Goal: Information Seeking & Learning: Learn about a topic

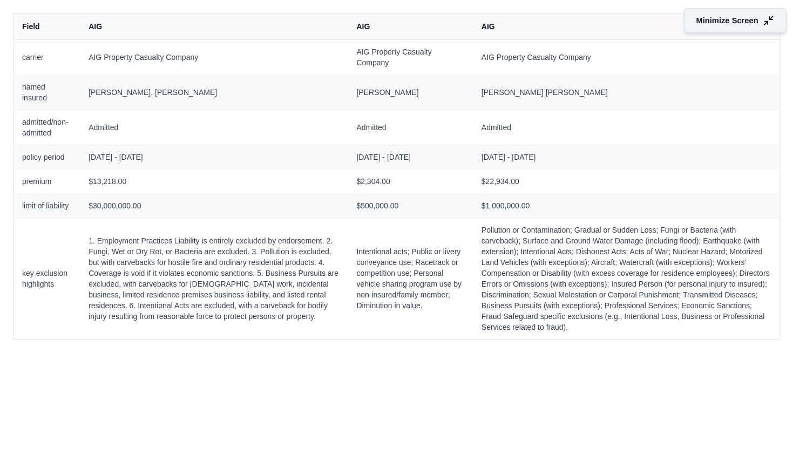
click at [726, 23] on span "Minimize Screen" at bounding box center [727, 20] width 62 height 11
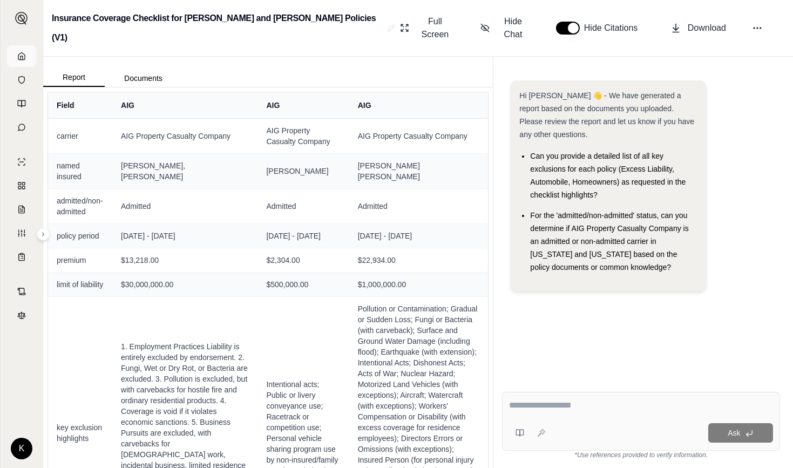
click at [23, 58] on polyline at bounding box center [22, 58] width 2 height 4
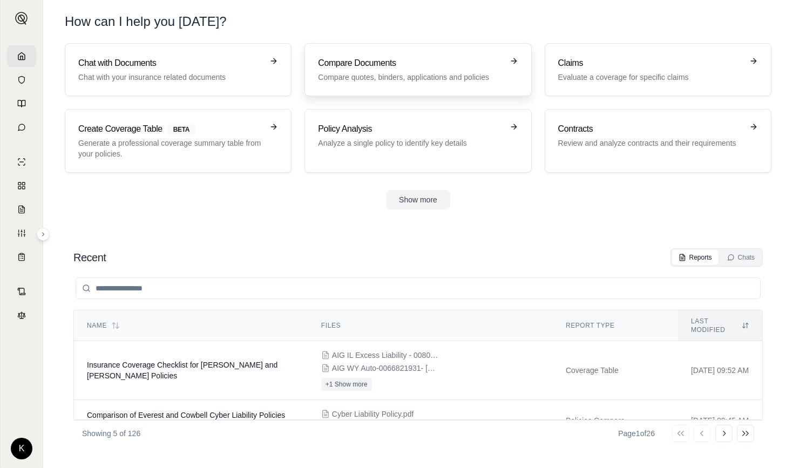
click at [383, 54] on link "Compare Documents Compare quotes, binders, applications and policies" at bounding box center [417, 69] width 227 height 53
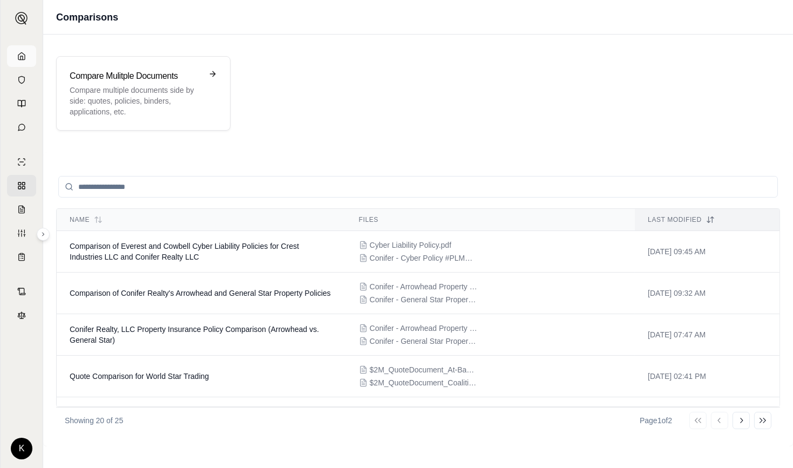
click at [17, 57] on icon at bounding box center [21, 56] width 9 height 9
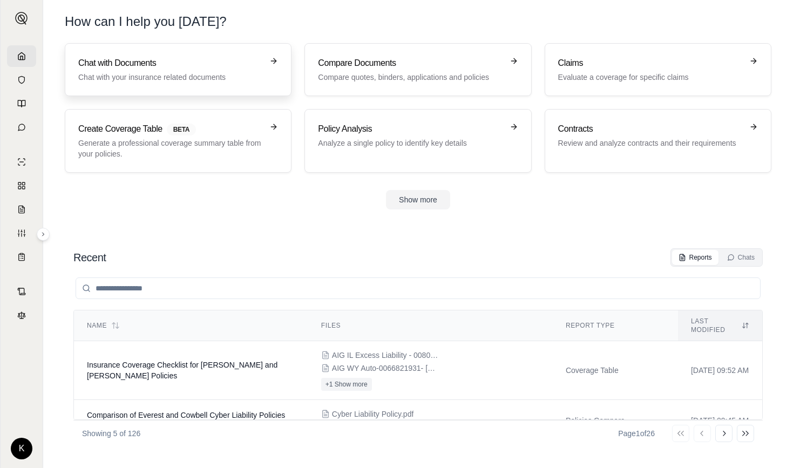
click at [120, 78] on p "Chat with your insurance related documents" at bounding box center [170, 77] width 185 height 11
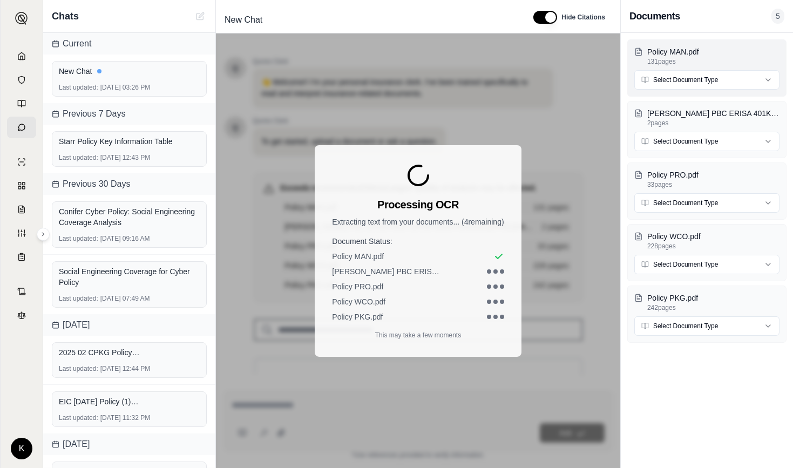
click at [676, 80] on html "K Chats Current New Chat Last updated: Sep 29, 2025, 03:26 PM Previous 7 Days S…" at bounding box center [396, 234] width 793 height 468
click at [675, 141] on html "K Chats Current New Chat Last updated: Sep 29, 2025, 03:26 PM Previous 7 Days S…" at bounding box center [396, 234] width 793 height 468
click at [678, 204] on html "K Chats Current New Chat Last updated: Sep 29, 2025, 03:26 PM Previous 7 Days S…" at bounding box center [396, 234] width 793 height 468
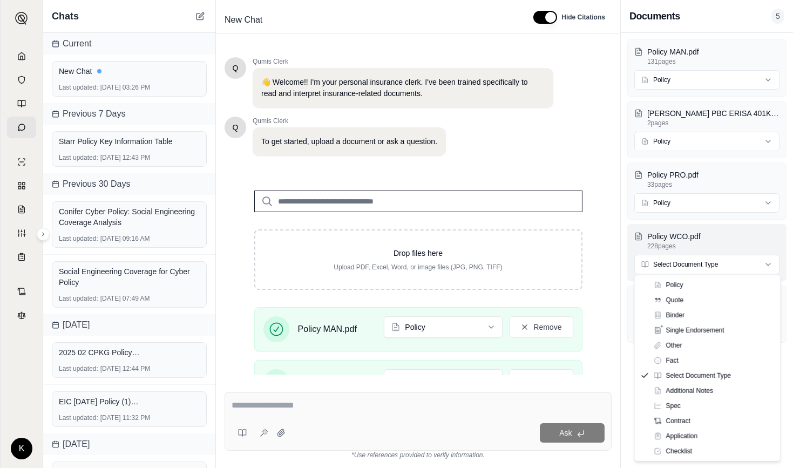
click at [673, 260] on html "K Chats Current New Chat Last updated: Sep 29, 2025, 03:26 PM Previous 7 Days S…" at bounding box center [396, 234] width 793 height 468
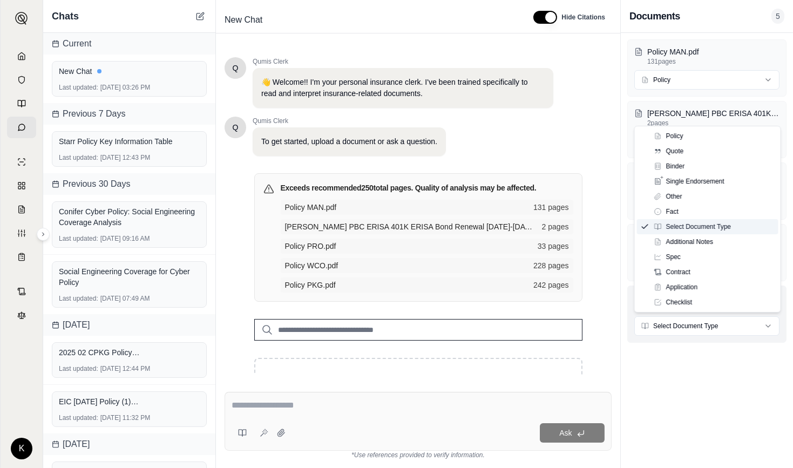
click at [677, 323] on html "K Chats Current New Chat Last updated: Sep 29, 2025, 03:26 PM Previous 7 Days S…" at bounding box center [396, 234] width 793 height 468
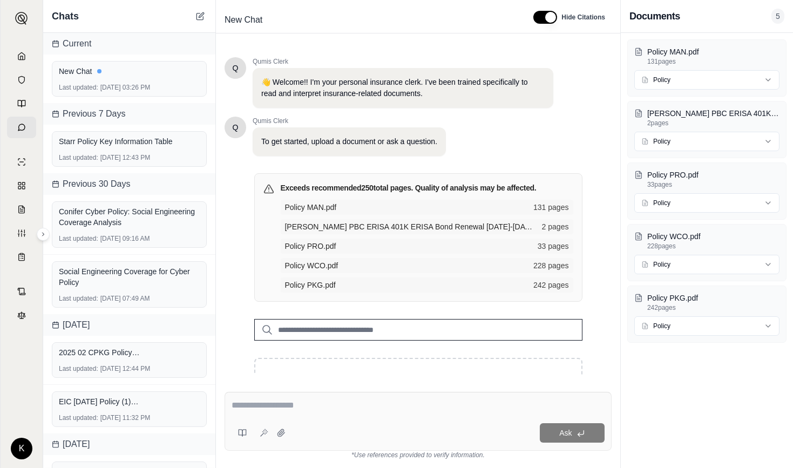
click at [378, 369] on div "Exceeds recommended 250 total pages. Quality of analysis may be affected. Polic…" at bounding box center [418, 436] width 363 height 527
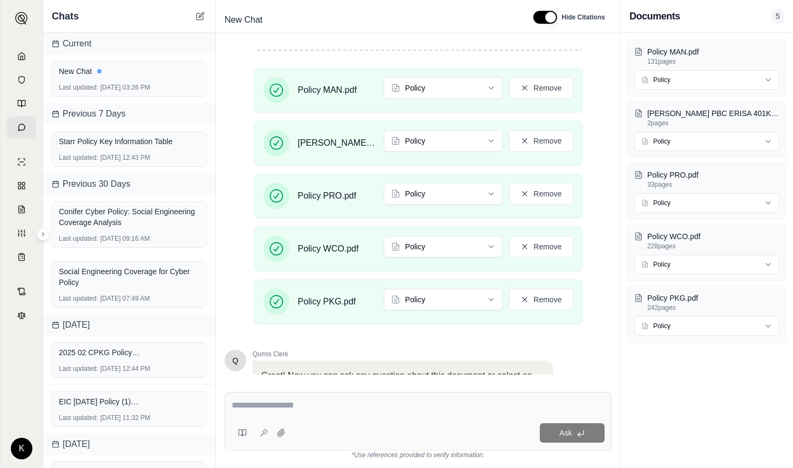
scroll to position [471, 0]
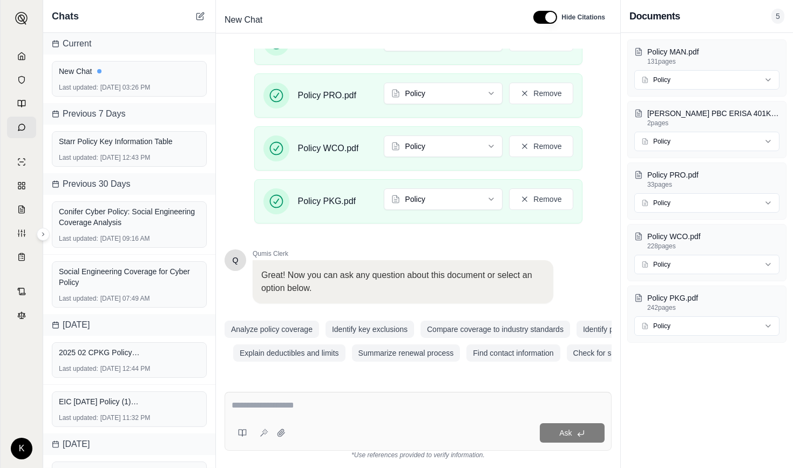
click at [309, 408] on textarea at bounding box center [418, 405] width 373 height 13
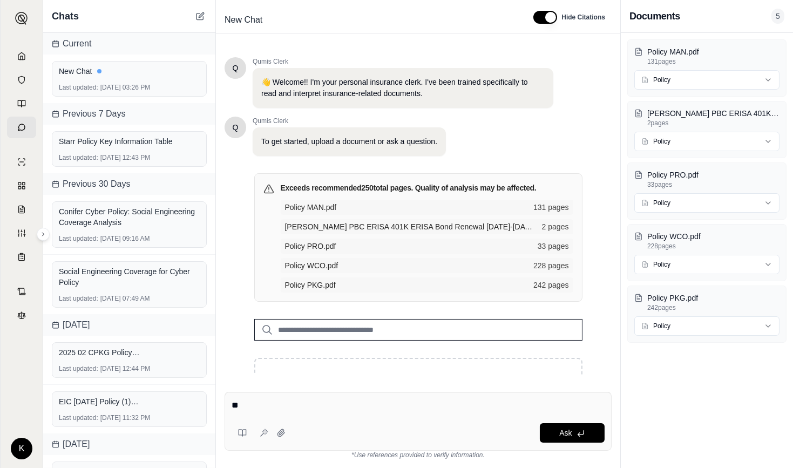
type textarea "*"
type textarea "**********"
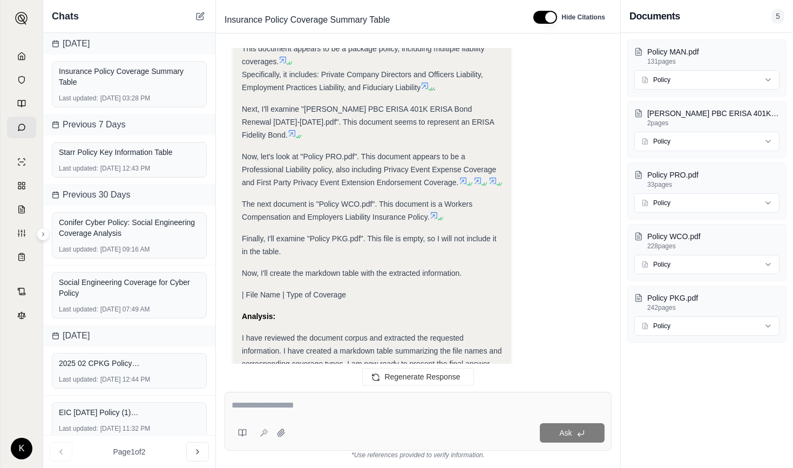
scroll to position [326, 0]
click at [669, 296] on p "Policy PKG.pdf" at bounding box center [713, 297] width 132 height 11
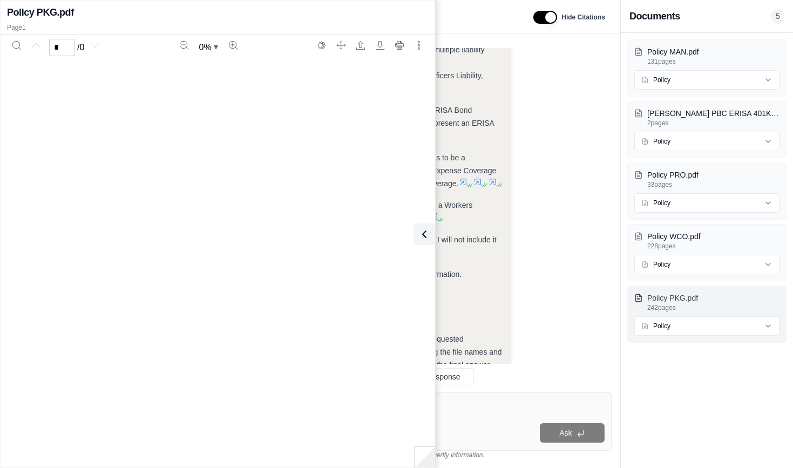
scroll to position [429, 0]
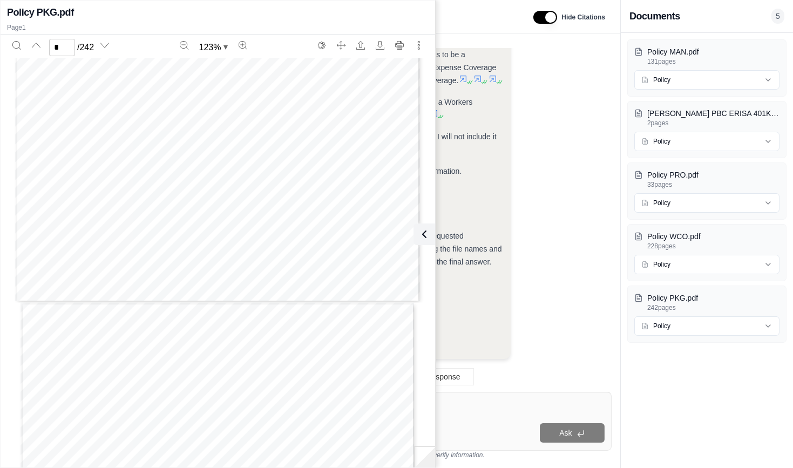
type input "*"
click at [500, 212] on div "Analysis:" at bounding box center [372, 214] width 260 height 13
click at [424, 232] on icon at bounding box center [422, 234] width 13 height 13
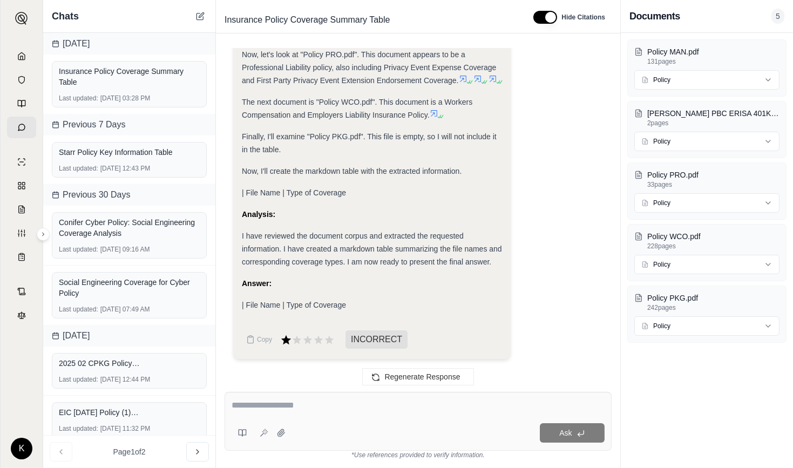
click at [286, 339] on icon at bounding box center [286, 339] width 10 height 9
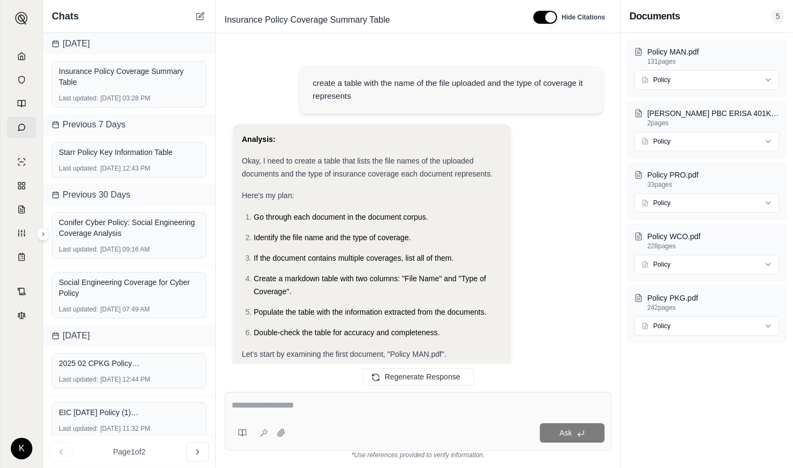
scroll to position [518, 0]
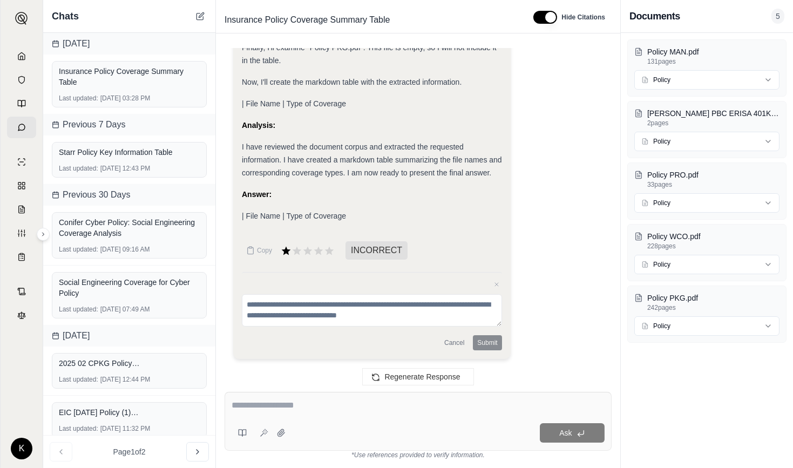
drag, startPoint x: 297, startPoint y: 308, endPoint x: 386, endPoint y: 155, distance: 177.1
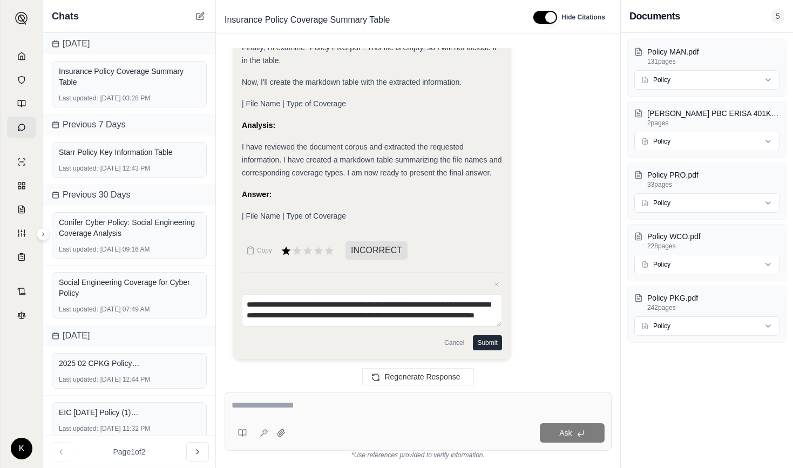
scroll to position [15, 0]
type textarea "**********"
click at [491, 343] on button "Submit" at bounding box center [487, 342] width 29 height 15
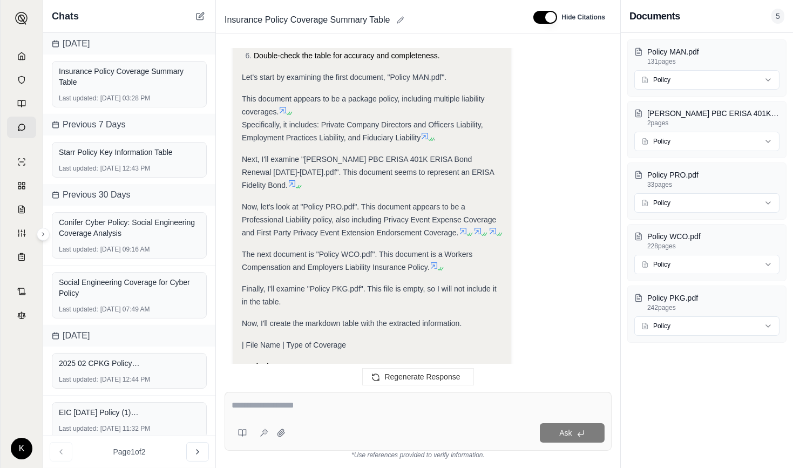
scroll to position [429, 0]
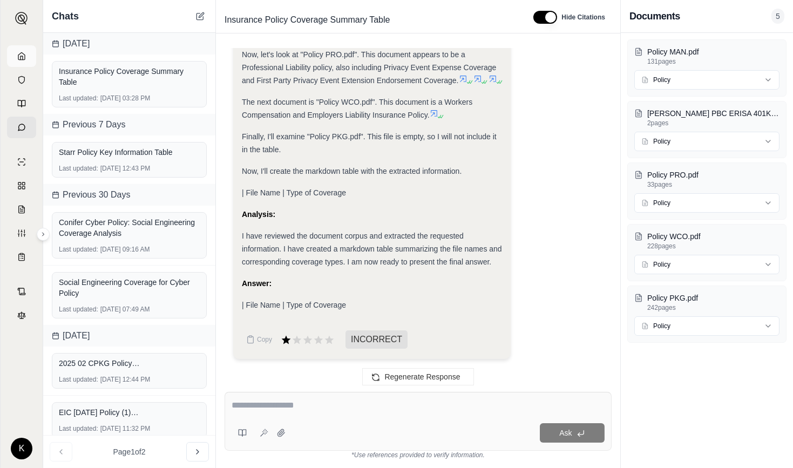
click at [24, 54] on icon at bounding box center [21, 55] width 6 height 7
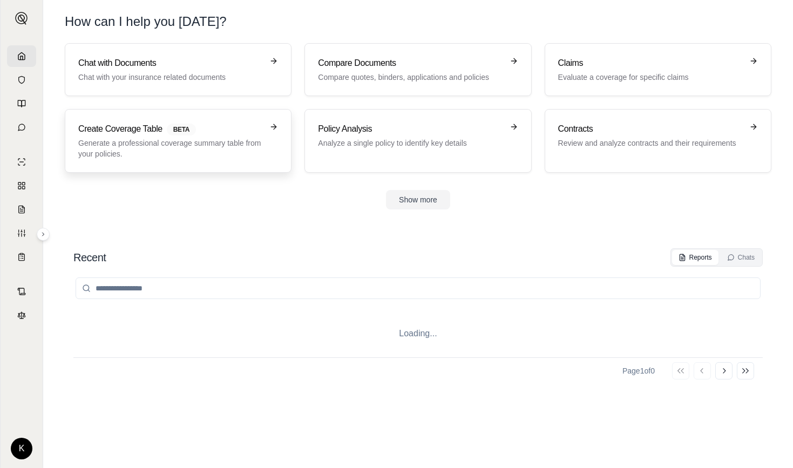
click at [152, 144] on p "Generate a professional coverage summary table from your policies." at bounding box center [170, 149] width 185 height 22
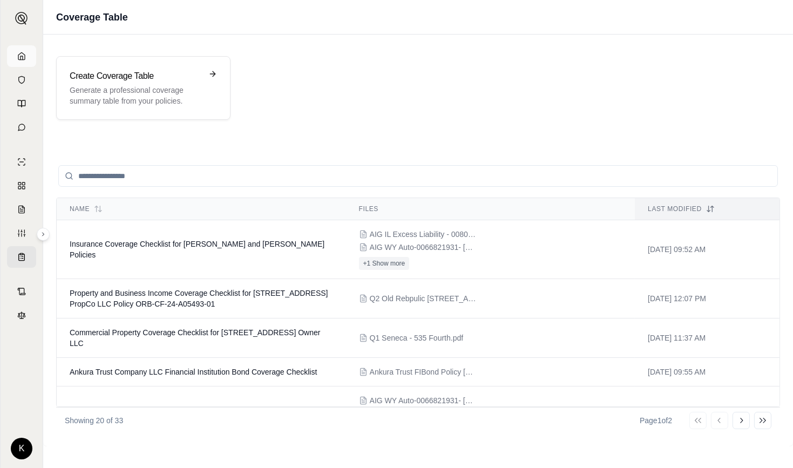
click at [20, 54] on icon at bounding box center [21, 56] width 9 height 9
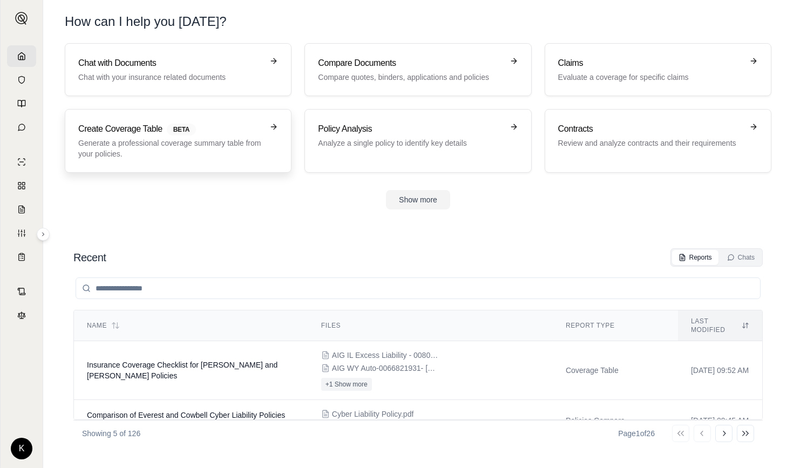
click at [218, 144] on p "Generate a professional coverage summary table from your policies." at bounding box center [170, 149] width 185 height 22
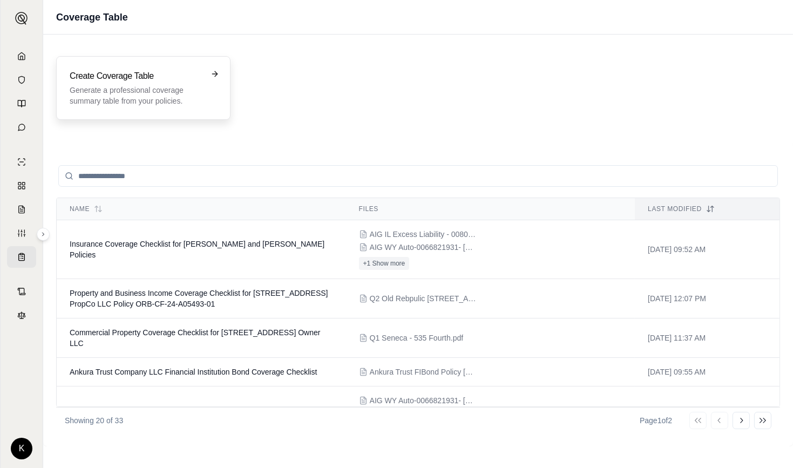
click at [156, 87] on p "Generate a professional coverage summary table from your policies." at bounding box center [136, 96] width 132 height 22
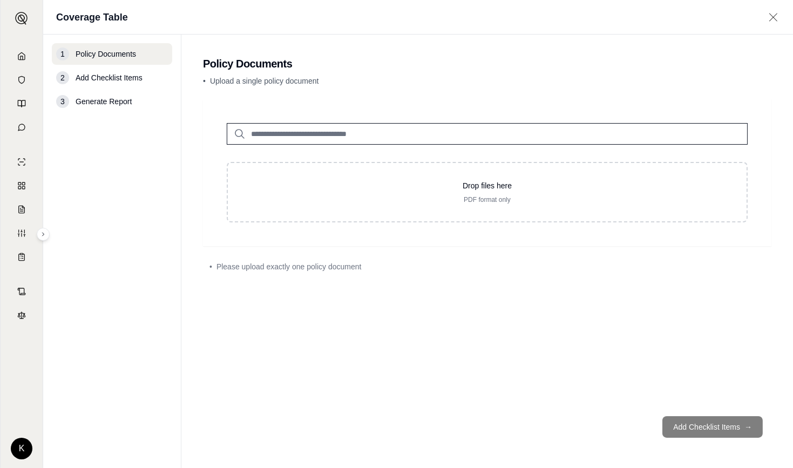
click at [298, 133] on input "search" at bounding box center [487, 134] width 521 height 22
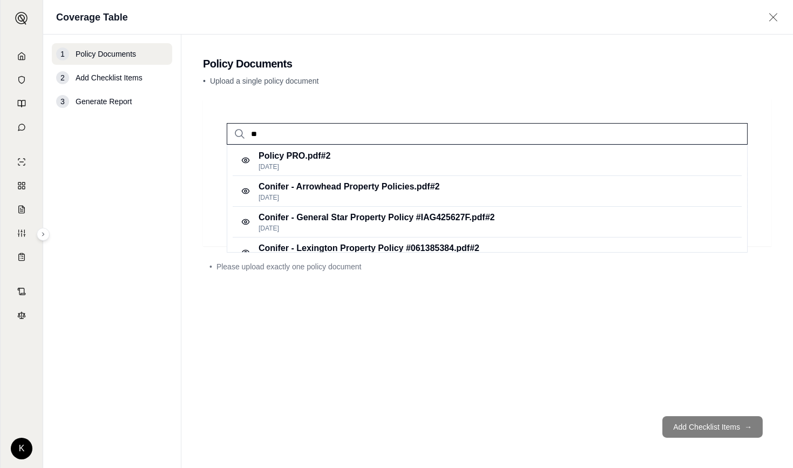
type input "*"
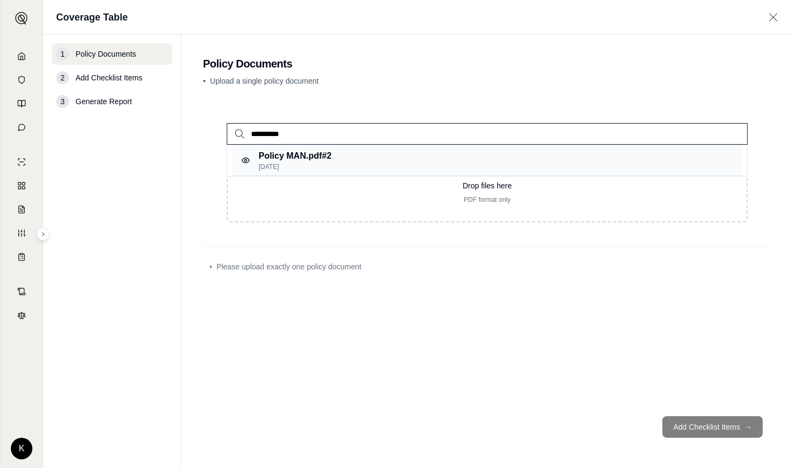
type input "**********"
click at [277, 165] on p "Sep 29, 2025" at bounding box center [294, 166] width 73 height 9
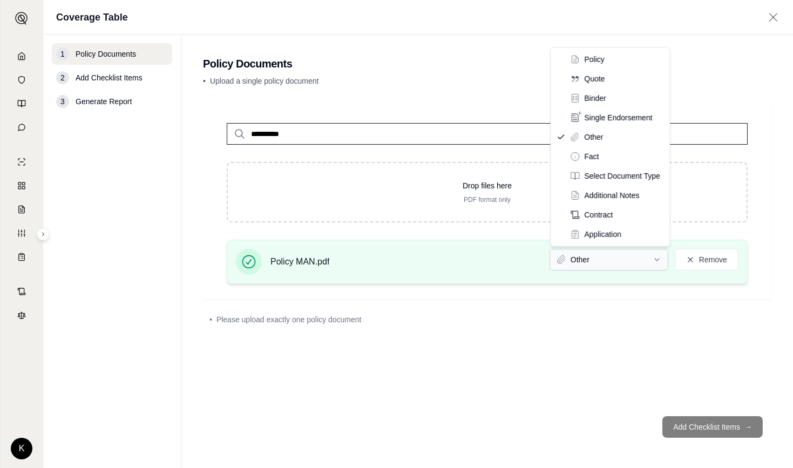
click at [571, 250] on html "**********" at bounding box center [396, 234] width 793 height 468
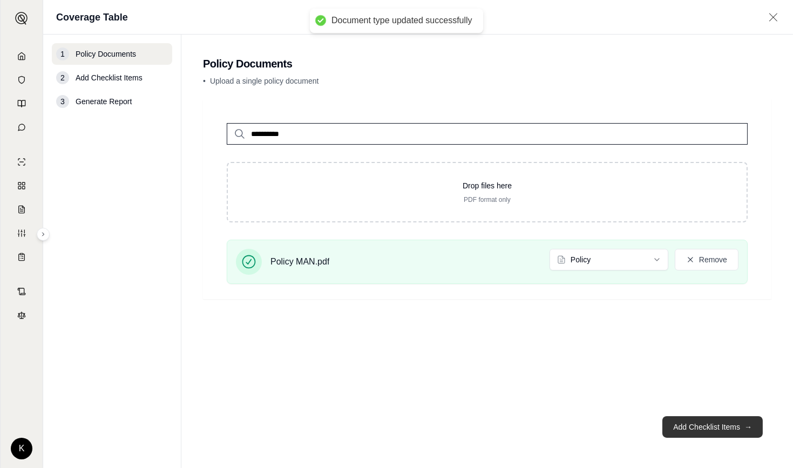
click at [732, 429] on button "Add Checklist Items →" at bounding box center [712, 427] width 100 height 22
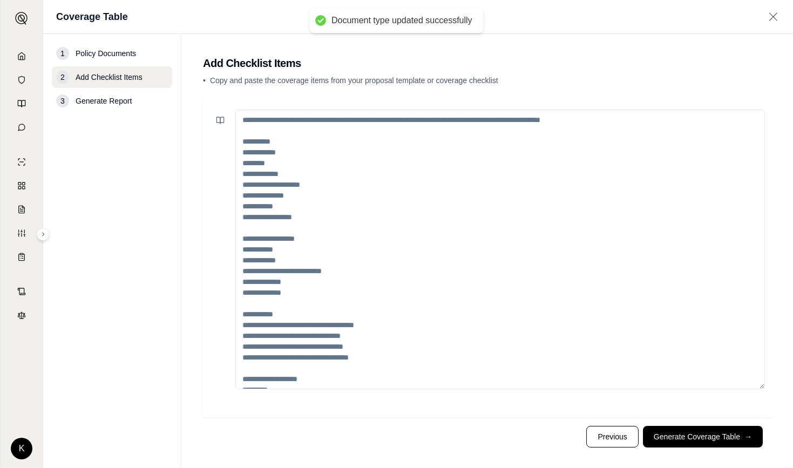
click at [454, 252] on textarea at bounding box center [499, 250] width 529 height 280
paste textarea "**********"
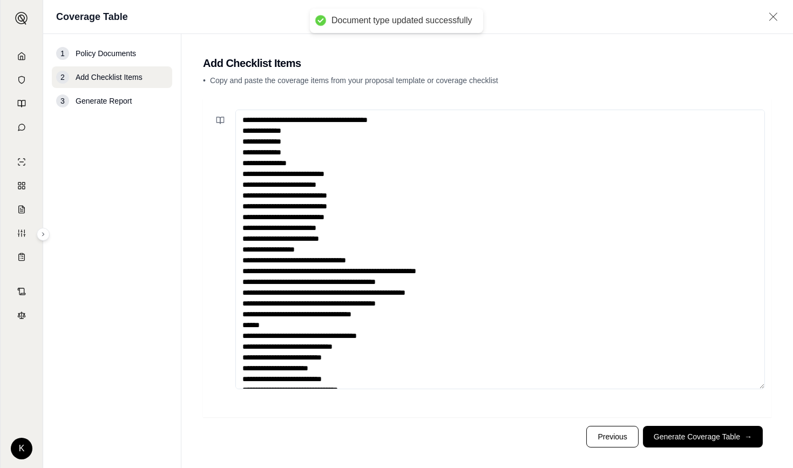
scroll to position [1117, 0]
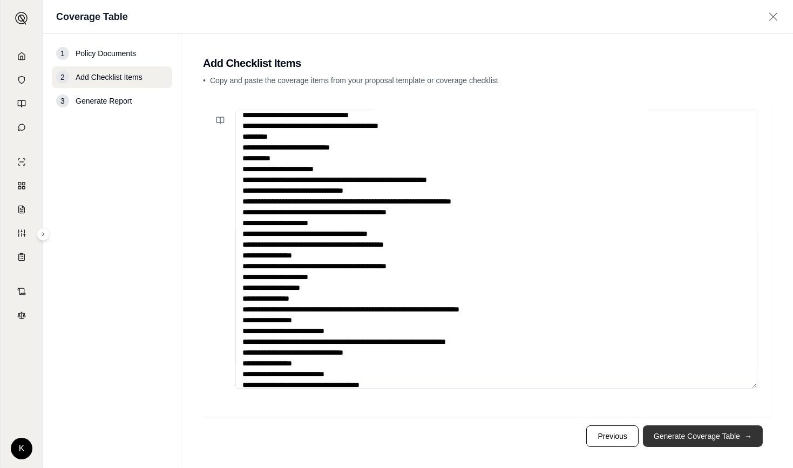
type textarea "**********"
click at [702, 437] on button "Generate Coverage Table →" at bounding box center [703, 436] width 120 height 22
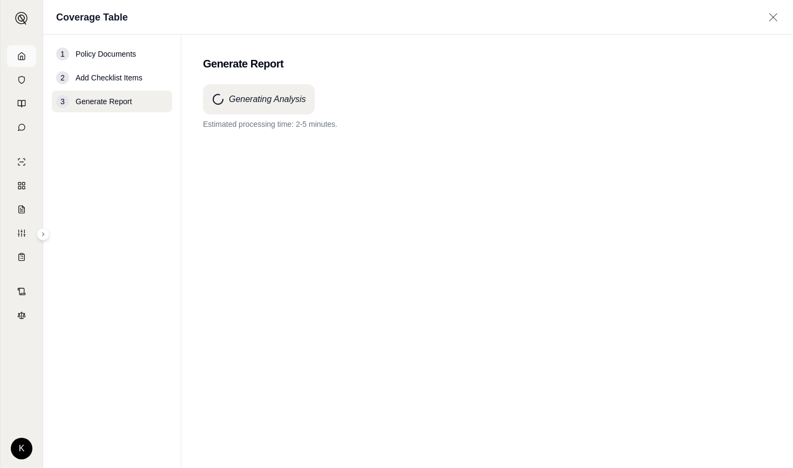
click at [26, 49] on link at bounding box center [21, 56] width 29 height 22
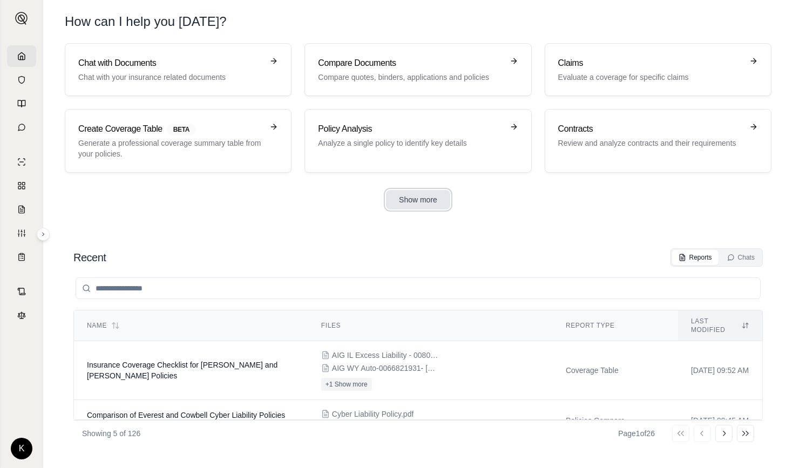
click at [405, 196] on button "Show more" at bounding box center [418, 199] width 64 height 19
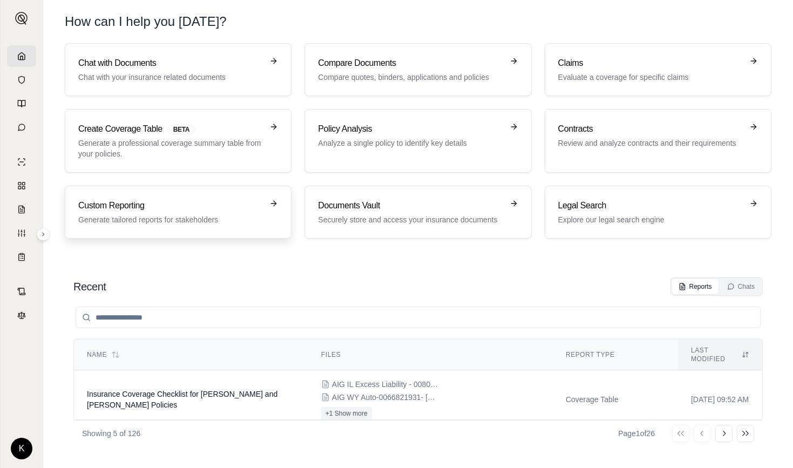
click at [184, 211] on div "Custom Reporting Generate tailored reports for stakeholders" at bounding box center [170, 212] width 185 height 26
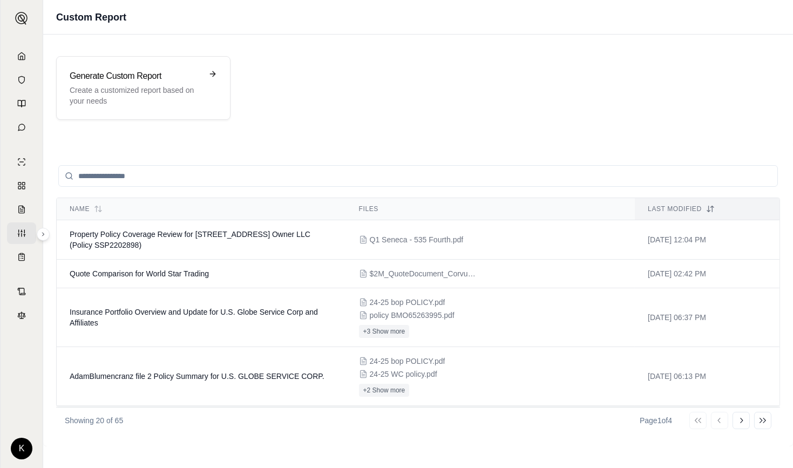
click at [168, 171] on input "search" at bounding box center [417, 176] width 719 height 22
click at [142, 92] on p "Create a customized report based on your needs" at bounding box center [136, 96] width 132 height 22
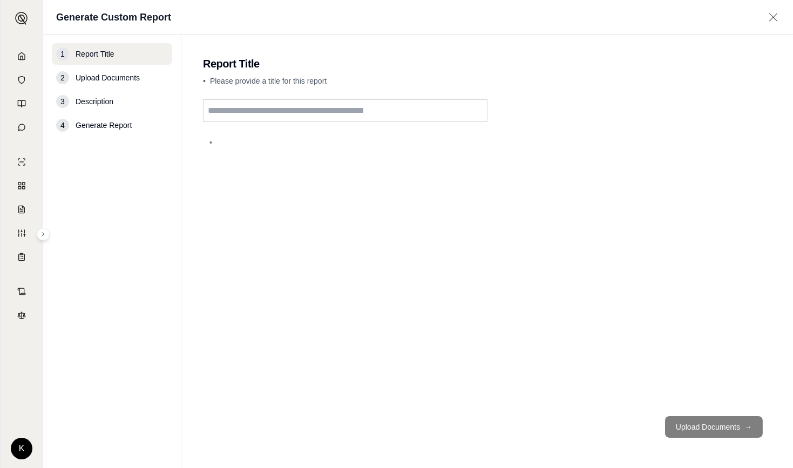
click at [264, 115] on input "text" at bounding box center [345, 110] width 284 height 23
type input "**********"
click at [726, 424] on button "Upload Documents →" at bounding box center [714, 427] width 98 height 22
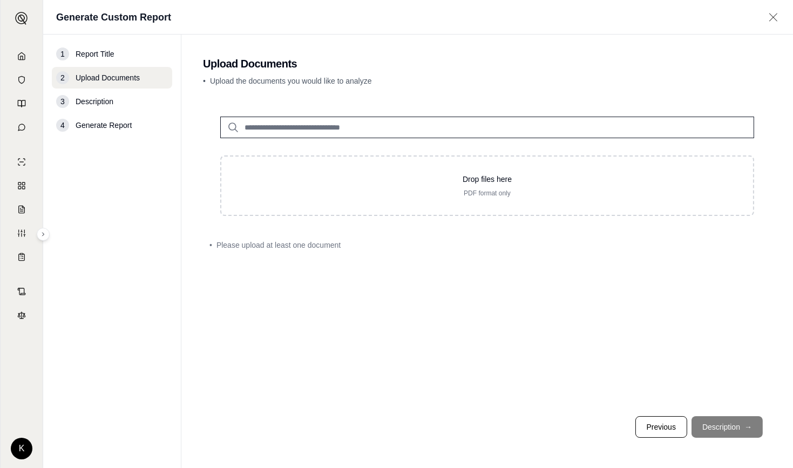
click at [374, 128] on input "search" at bounding box center [487, 128] width 534 height 22
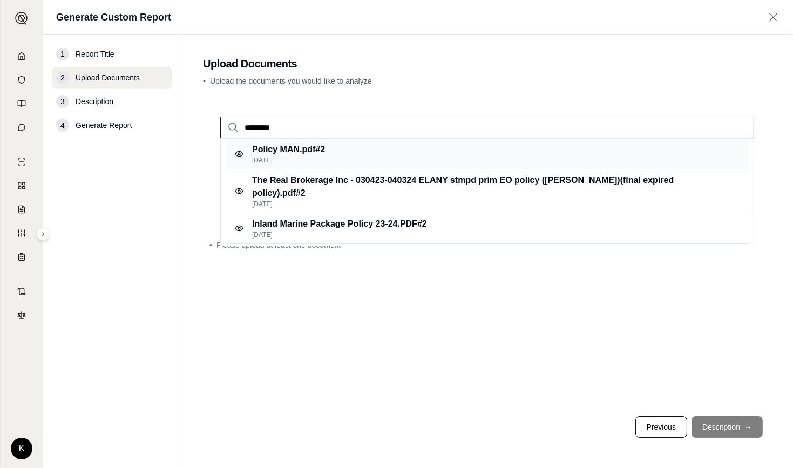
type input "*********"
click at [300, 152] on p "Policy MAN.pdf #2" at bounding box center [288, 149] width 73 height 13
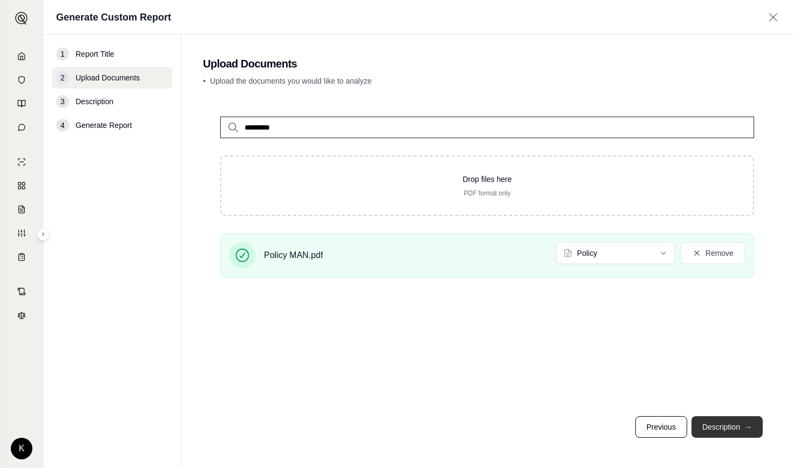
click at [739, 427] on button "Description →" at bounding box center [726, 427] width 71 height 22
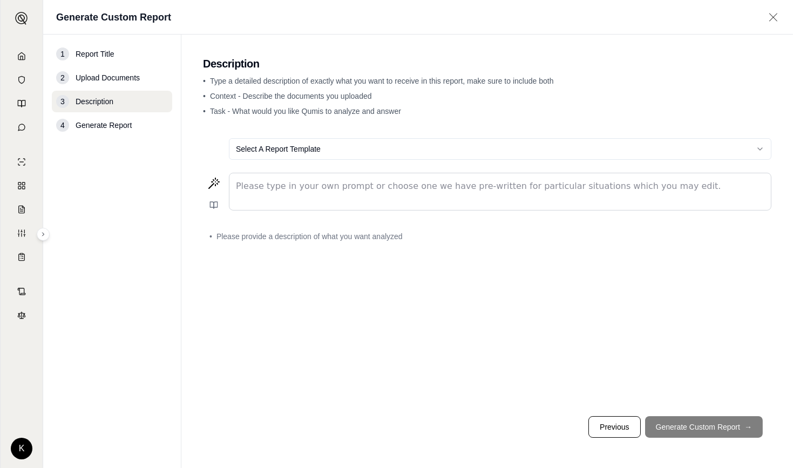
click at [423, 190] on p "editable markdown" at bounding box center [500, 186] width 528 height 13
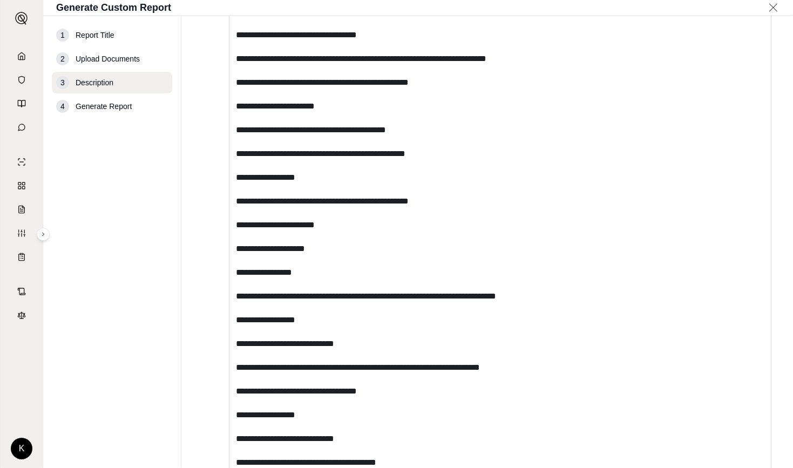
scroll to position [2849, 0]
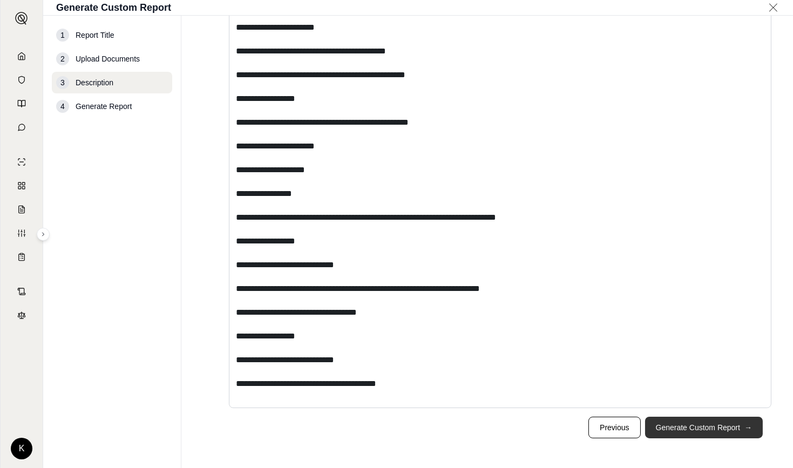
click at [685, 435] on button "Generate Custom Report →" at bounding box center [704, 428] width 118 height 22
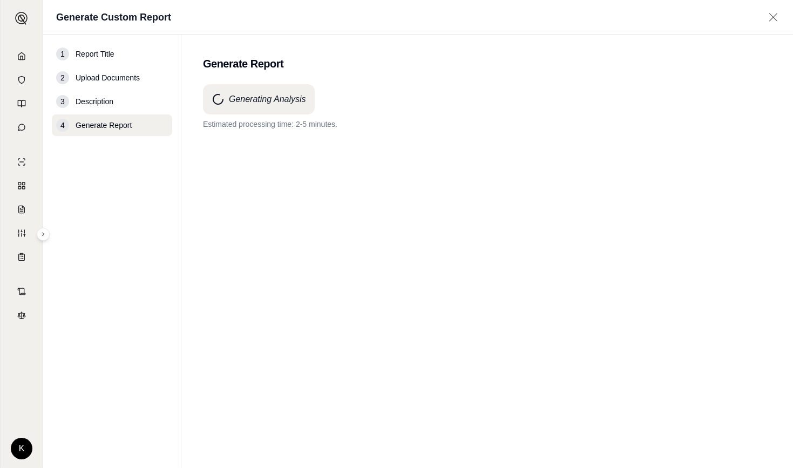
scroll to position [0, 0]
click at [22, 57] on polyline at bounding box center [22, 58] width 2 height 4
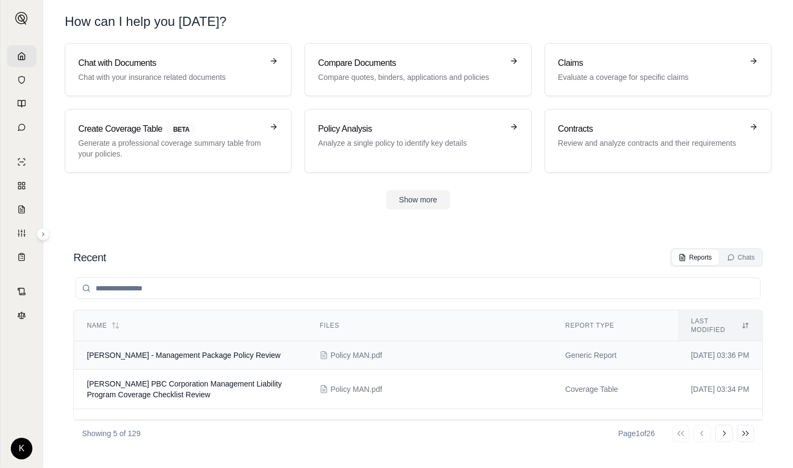
click at [201, 351] on span "[PERSON_NAME] - Management Package Policy Review" at bounding box center [184, 355] width 194 height 9
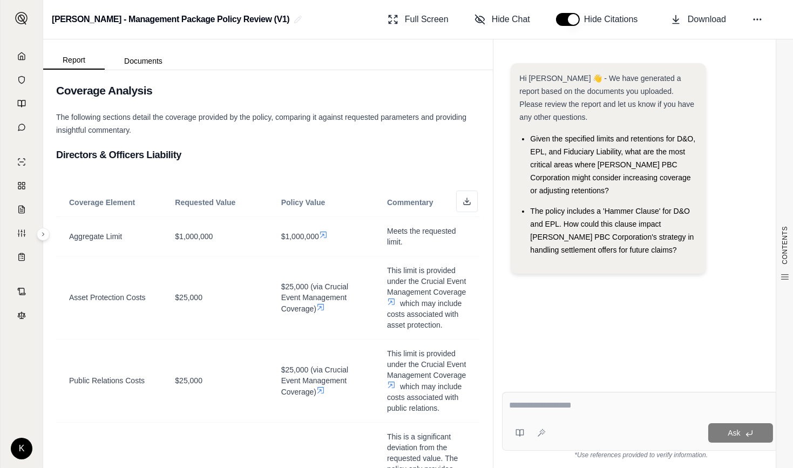
scroll to position [358, 0]
click at [462, 201] on icon at bounding box center [466, 202] width 9 height 9
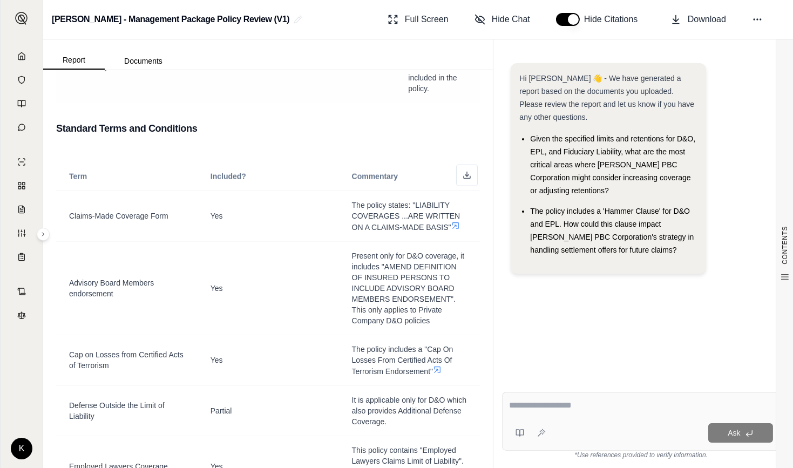
scroll to position [3367, 0]
click at [426, 13] on span "Full Screen" at bounding box center [427, 19] width 44 height 13
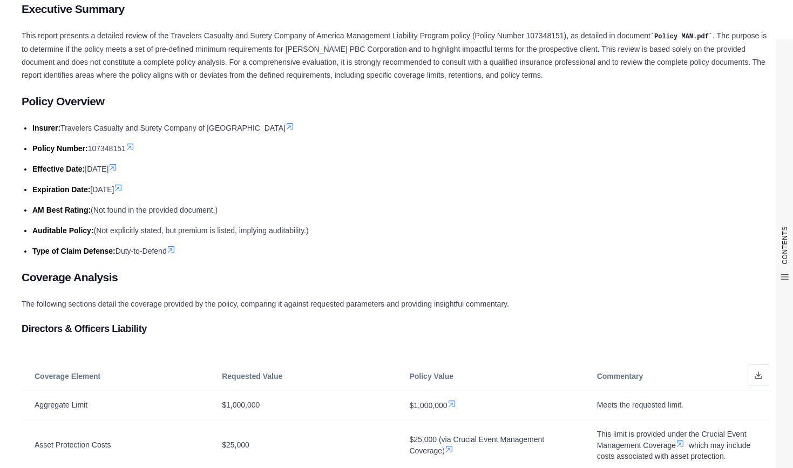
scroll to position [0, 0]
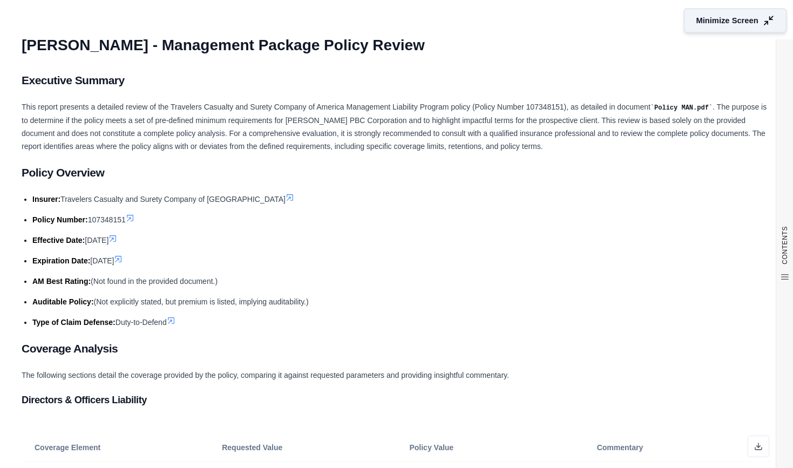
click at [702, 29] on button "Minimize Screen" at bounding box center [735, 20] width 103 height 25
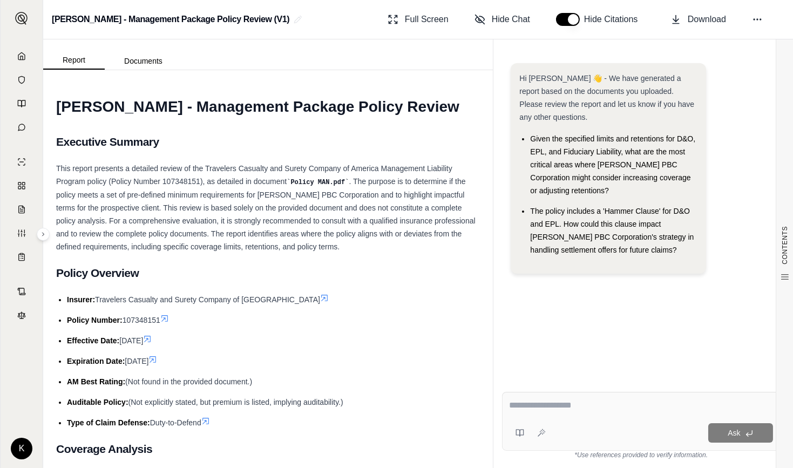
click at [560, 19] on button "button" at bounding box center [568, 19] width 24 height 13
click at [684, 26] on button "Download" at bounding box center [698, 20] width 64 height 22
click at [19, 55] on icon at bounding box center [21, 56] width 9 height 9
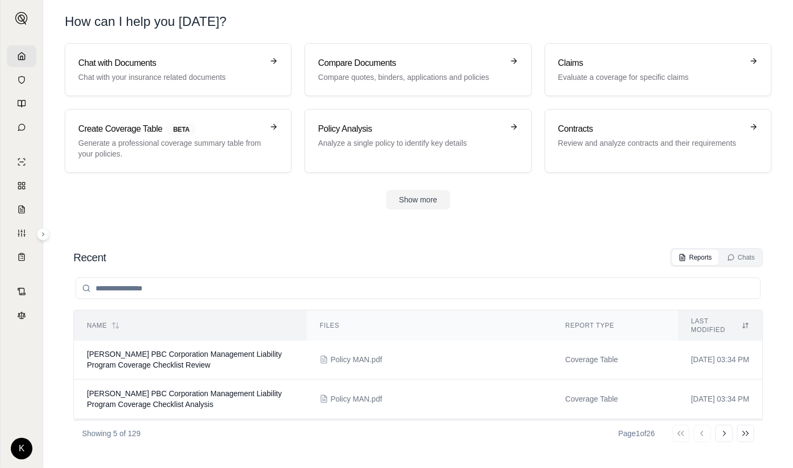
scroll to position [31, 0]
click at [156, 354] on span "[PERSON_NAME] PBC Corporation Management Liability Program Coverage Checklist R…" at bounding box center [184, 358] width 195 height 19
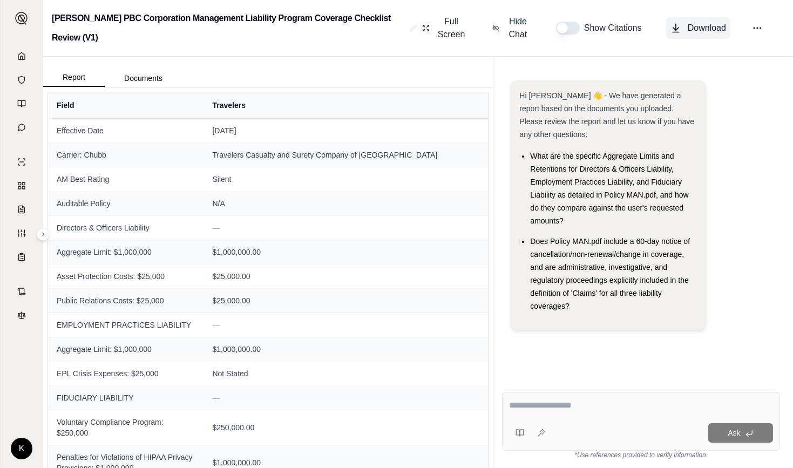
click at [688, 28] on span "Download" at bounding box center [707, 28] width 38 height 13
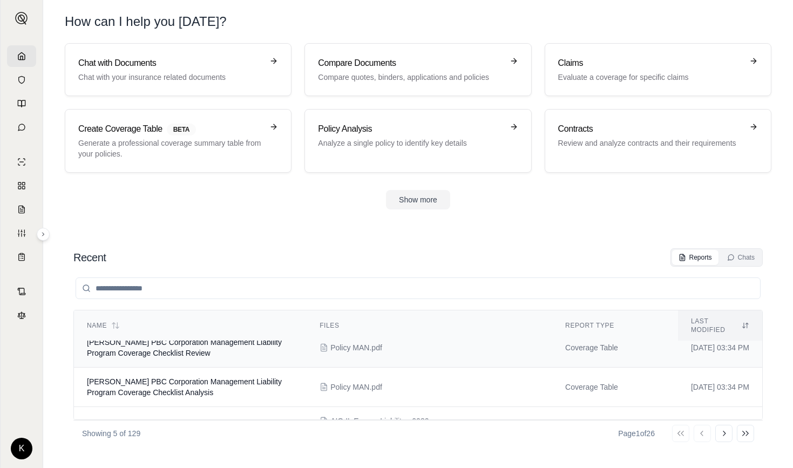
scroll to position [42, 0]
click at [150, 374] on td "[PERSON_NAME] PBC Corporation Management Liability Program Coverage Checklist A…" at bounding box center [190, 386] width 233 height 39
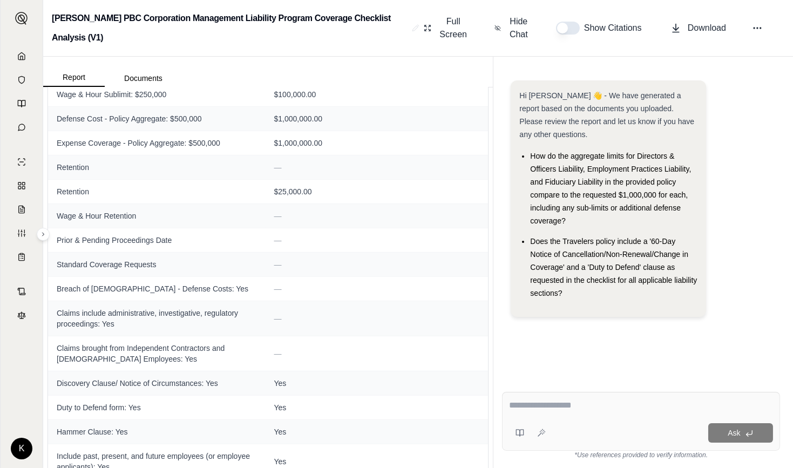
scroll to position [1775, 0]
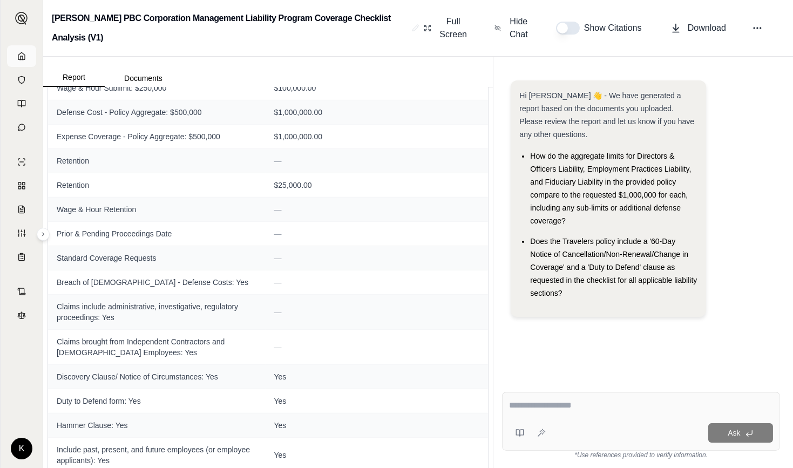
click at [24, 56] on icon at bounding box center [21, 56] width 9 height 9
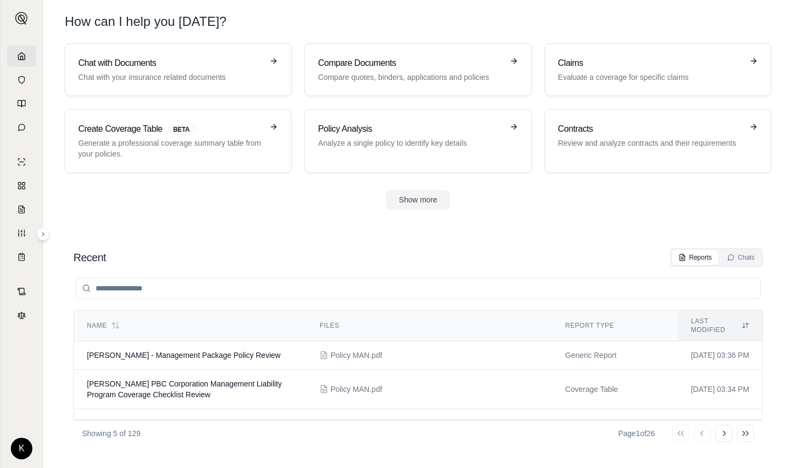
click at [186, 196] on div "Show more" at bounding box center [418, 199] width 706 height 19
click at [205, 138] on p "Generate a professional coverage summary table from your policies." at bounding box center [170, 149] width 185 height 22
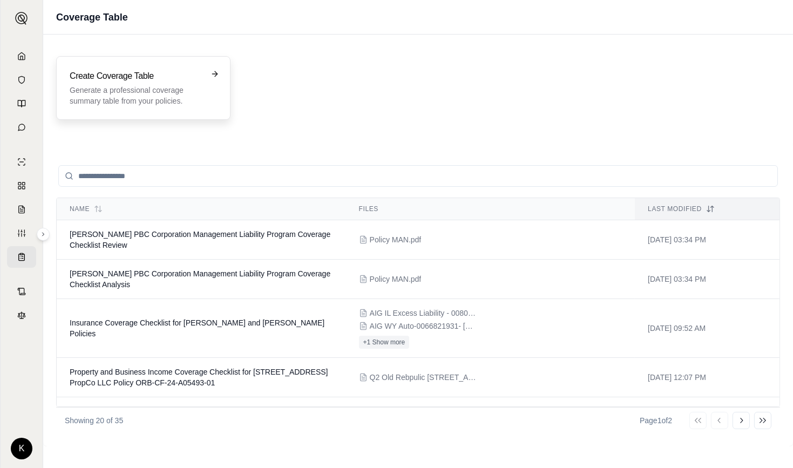
click at [150, 83] on div "Create Coverage Table Generate a professional coverage summary table from your …" at bounding box center [136, 88] width 132 height 37
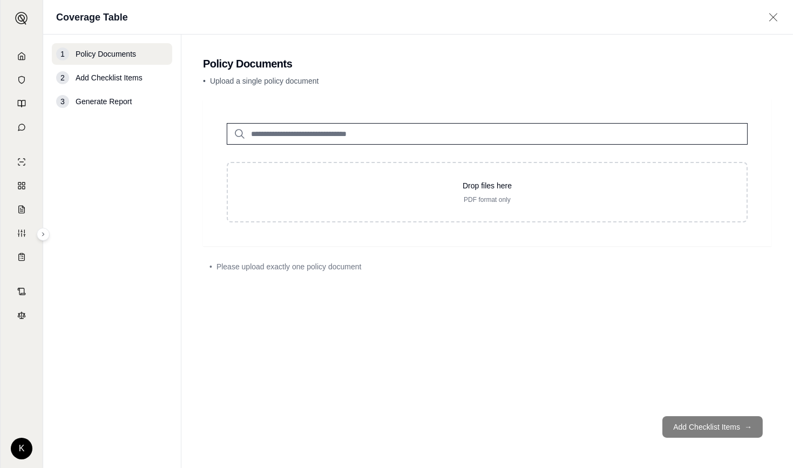
click at [261, 132] on input "search" at bounding box center [487, 134] width 521 height 22
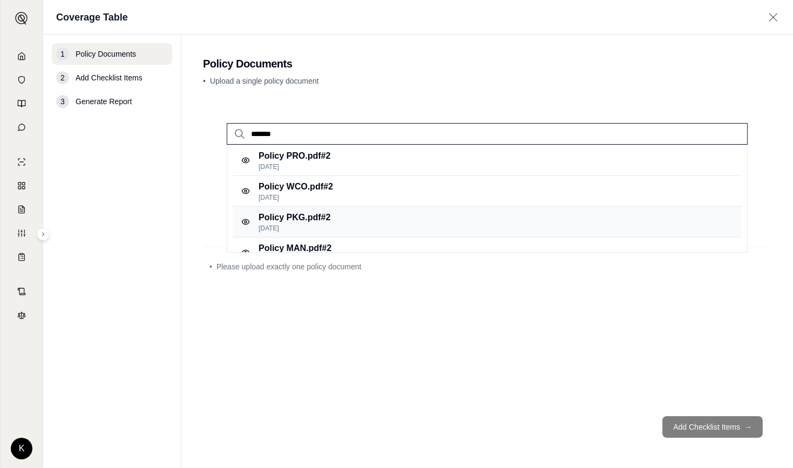
type input "******"
click at [283, 216] on p "Policy PKG.pdf #2" at bounding box center [294, 217] width 72 height 13
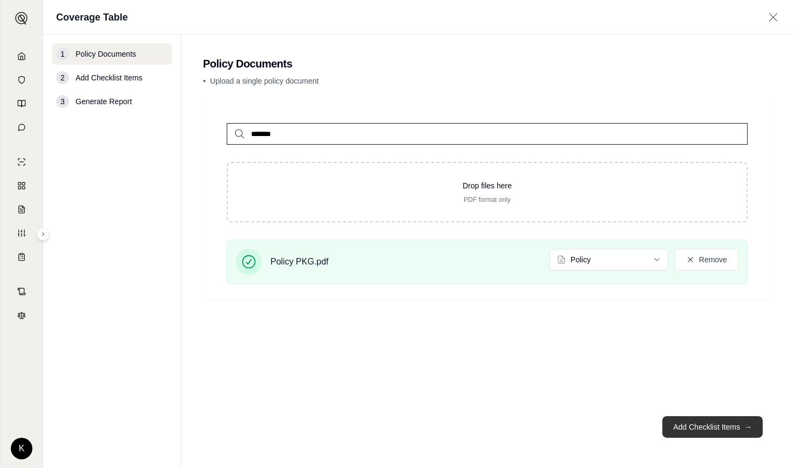
click at [719, 432] on button "Add Checklist Items →" at bounding box center [712, 427] width 100 height 22
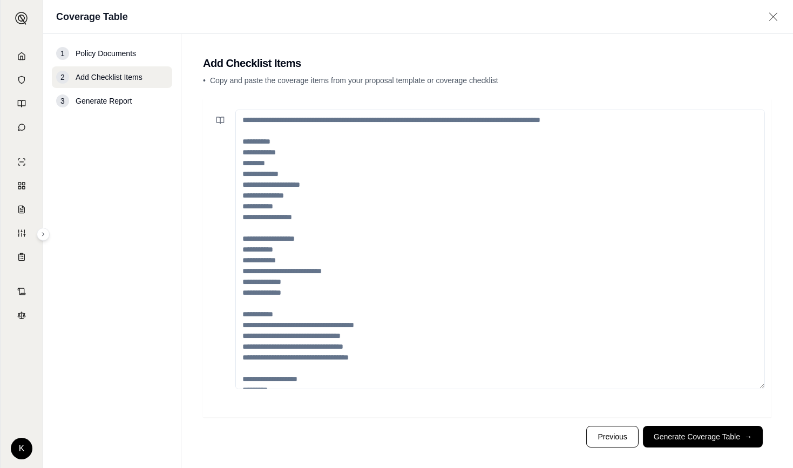
click at [412, 196] on textarea at bounding box center [499, 250] width 529 height 280
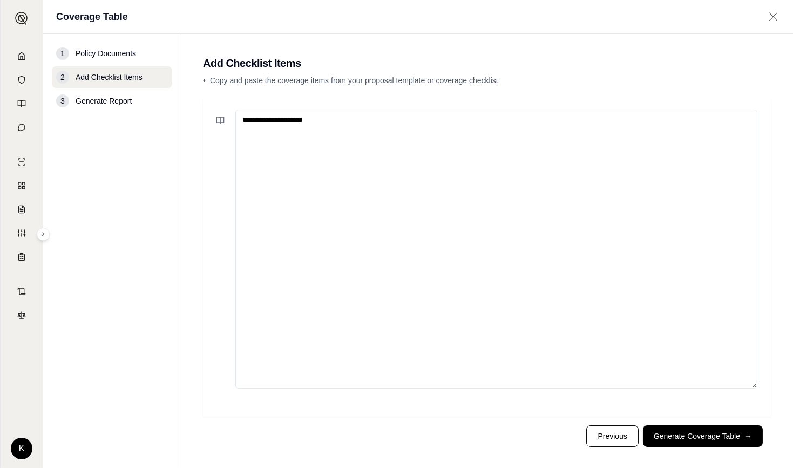
paste textarea "**********"
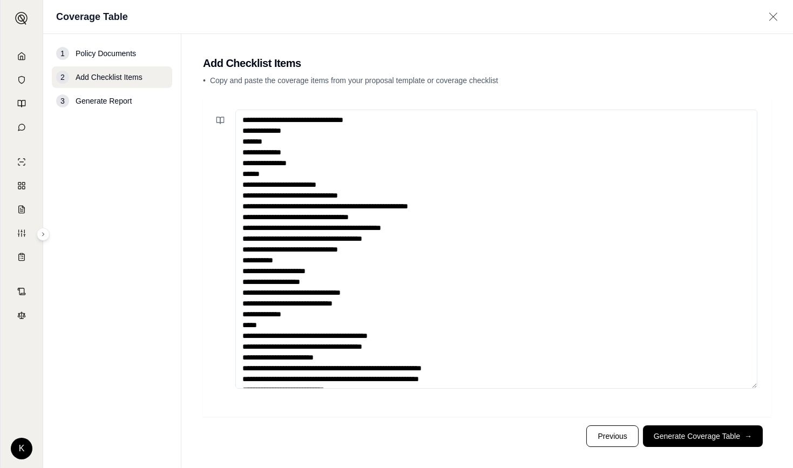
scroll to position [1019, 0]
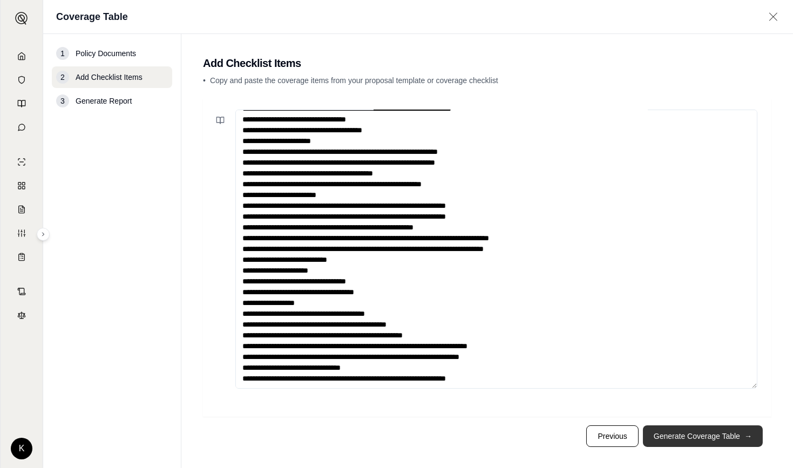
type textarea "**********"
click at [703, 434] on button "Generate Coverage Table →" at bounding box center [703, 436] width 120 height 22
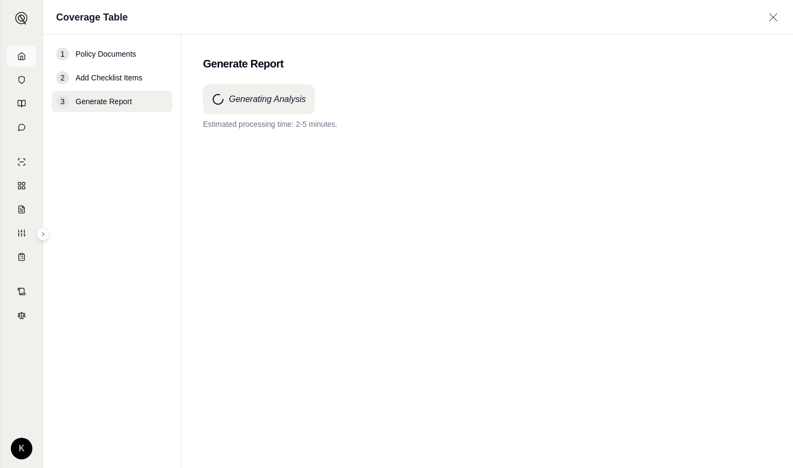
click at [20, 60] on link at bounding box center [21, 56] width 29 height 22
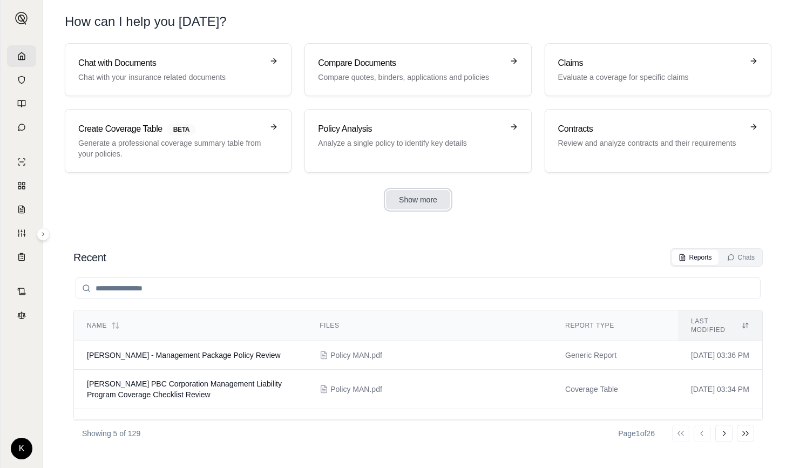
click at [417, 196] on button "Show more" at bounding box center [418, 199] width 64 height 19
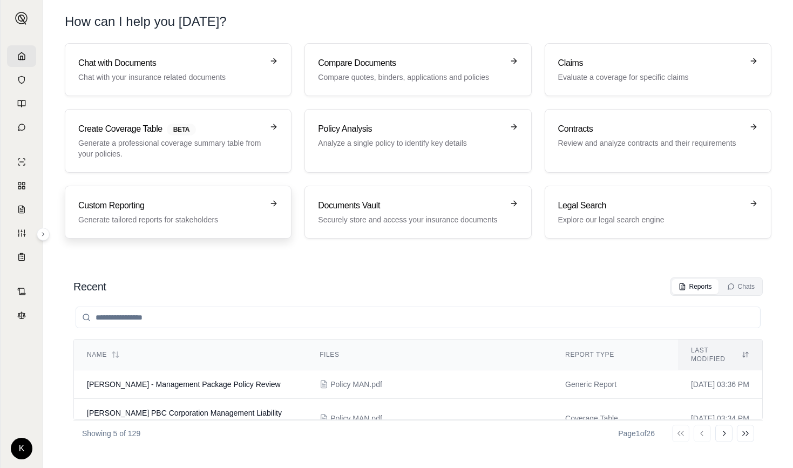
click at [155, 203] on h3 "Custom Reporting" at bounding box center [170, 205] width 185 height 13
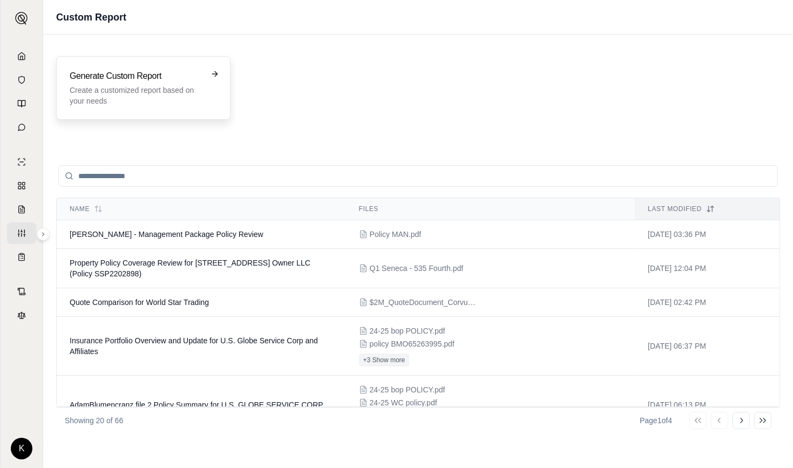
click at [134, 73] on h3 "Generate Custom Report" at bounding box center [136, 76] width 132 height 13
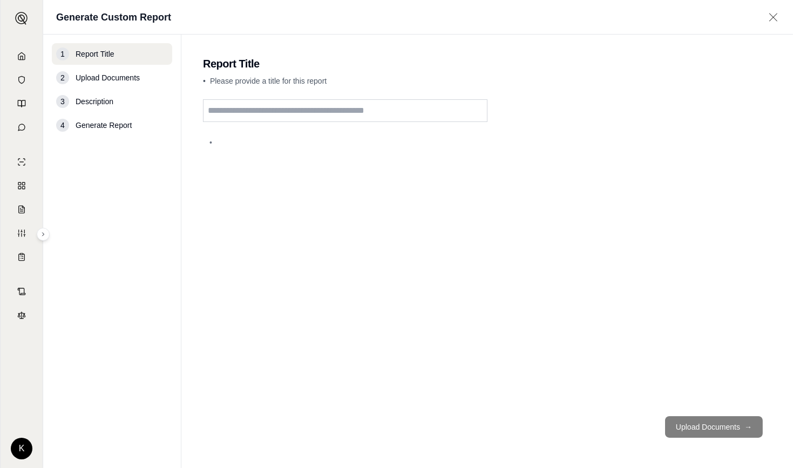
click at [246, 110] on input "text" at bounding box center [345, 110] width 284 height 23
type input "**********"
click at [722, 420] on button "Upload Documents →" at bounding box center [714, 427] width 98 height 22
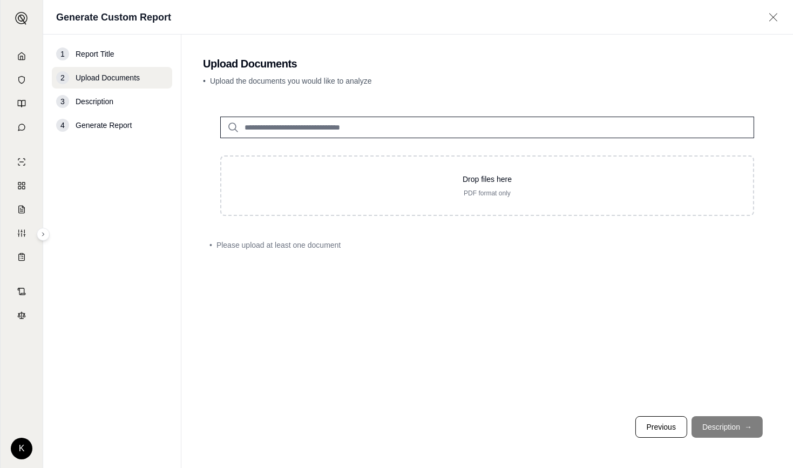
click at [403, 130] on input "search" at bounding box center [487, 128] width 534 height 22
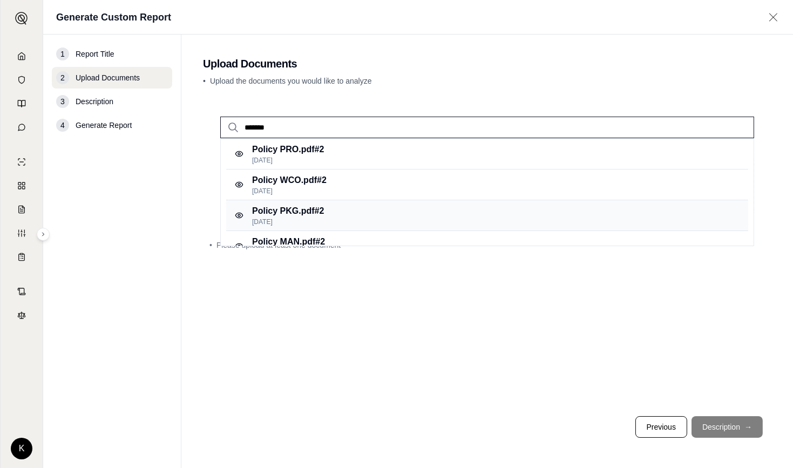
type input "******"
click at [311, 214] on p "Policy PKG.pdf #2" at bounding box center [288, 211] width 72 height 13
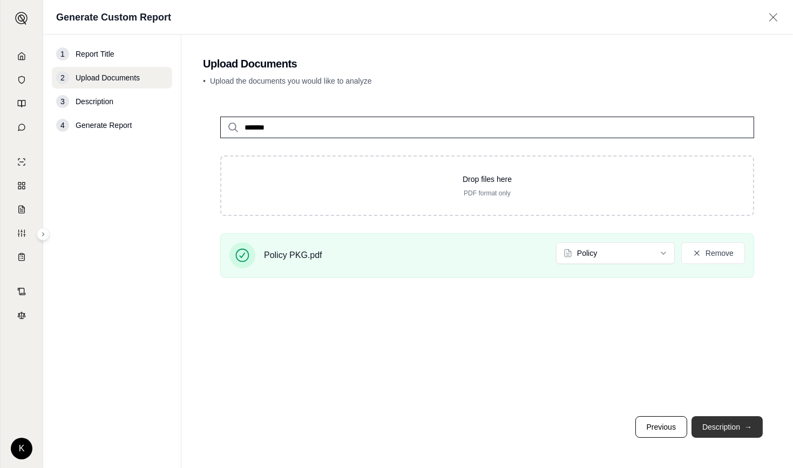
click at [731, 423] on button "Description →" at bounding box center [726, 427] width 71 height 22
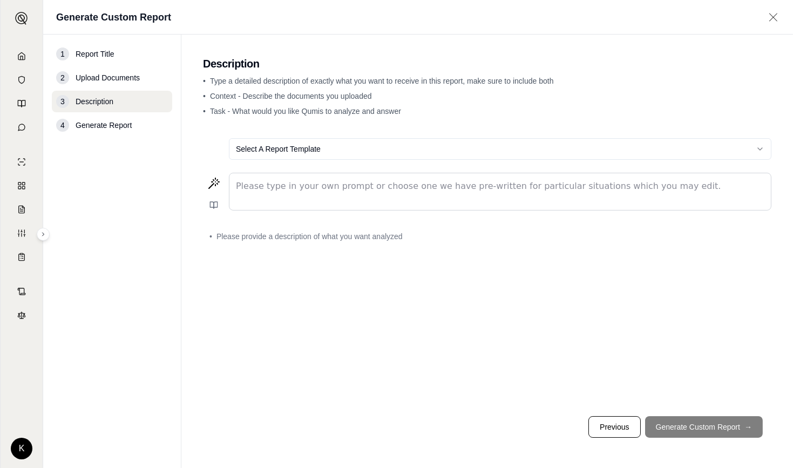
click at [341, 190] on p "editable markdown" at bounding box center [500, 186] width 528 height 13
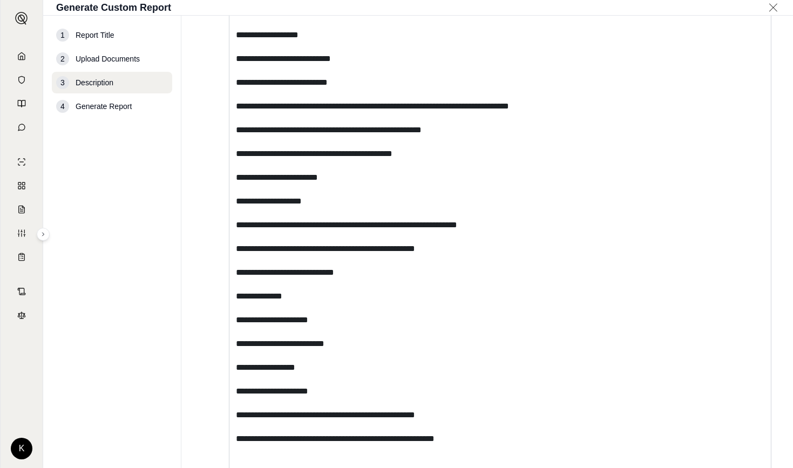
scroll to position [3812, 0]
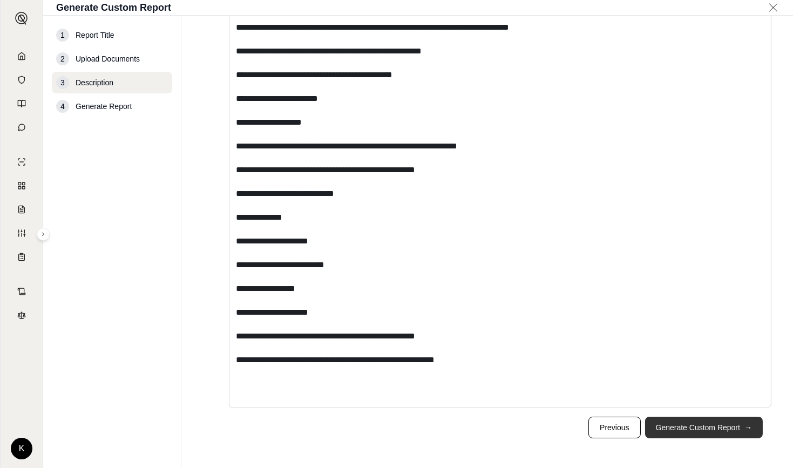
click at [679, 427] on button "Generate Custom Report →" at bounding box center [704, 428] width 118 height 22
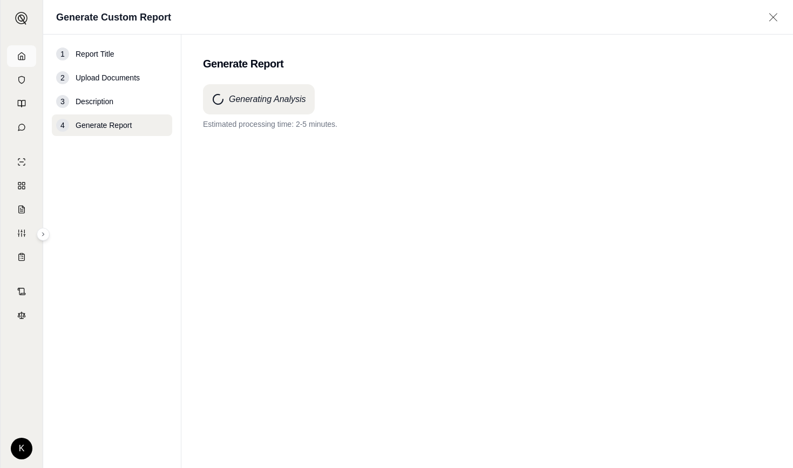
click at [18, 56] on icon at bounding box center [21, 55] width 6 height 7
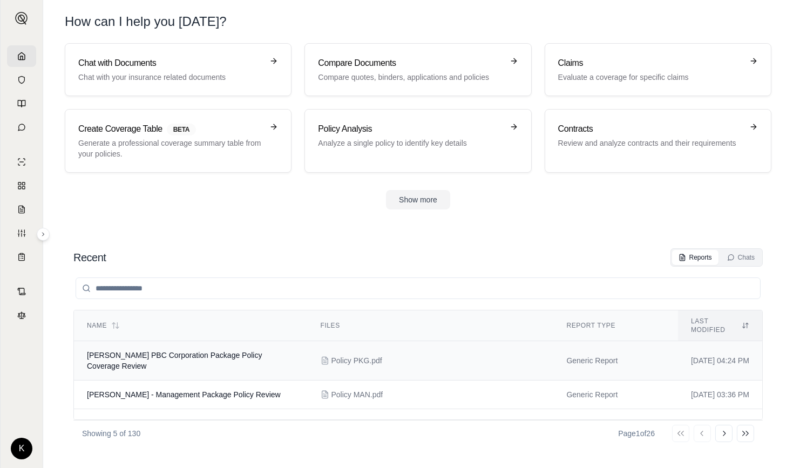
click at [177, 351] on span "Nava PBC Corporation Package Policy Coverage Review" at bounding box center [174, 360] width 175 height 19
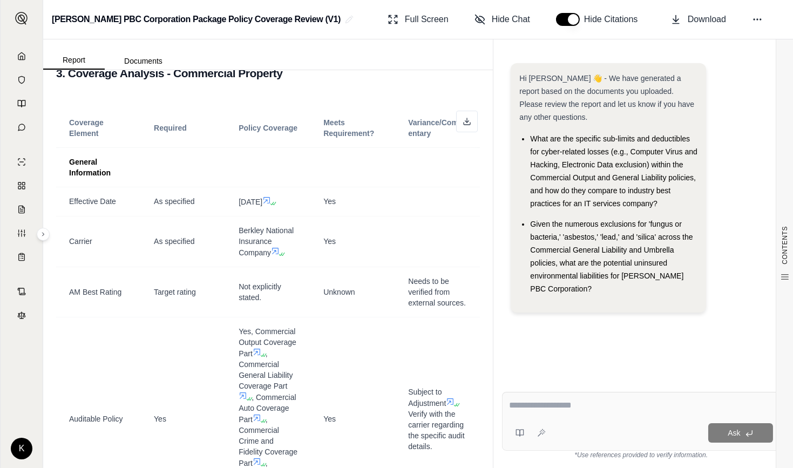
scroll to position [472, 0]
click at [429, 21] on span "Full Screen" at bounding box center [427, 19] width 44 height 13
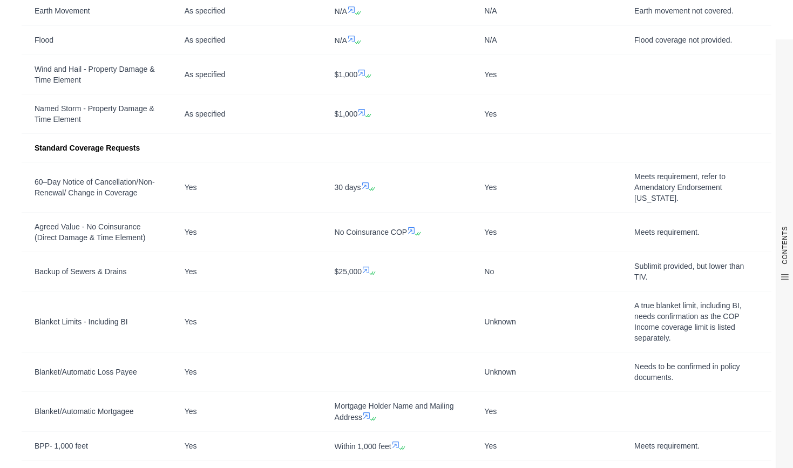
scroll to position [1220, 0]
click at [360, 71] on icon at bounding box center [361, 73] width 9 height 9
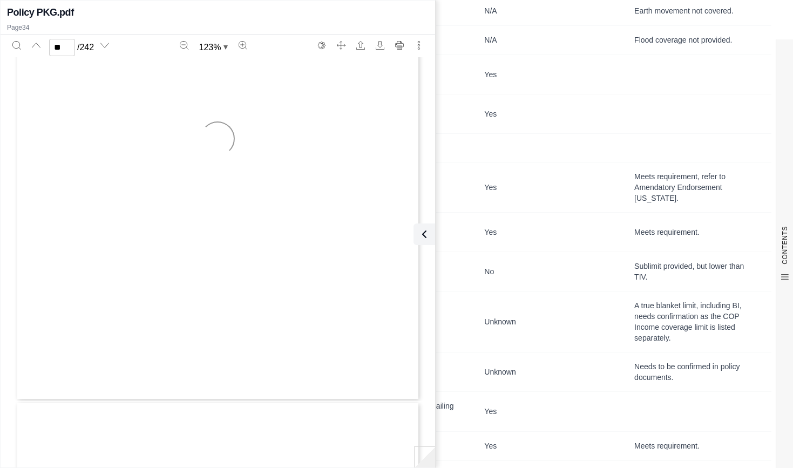
scroll to position [17373, 0]
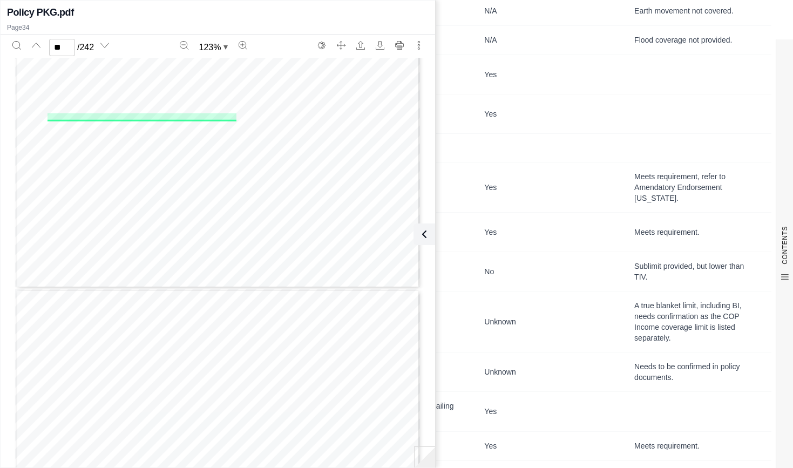
type input "**"
click at [425, 235] on icon at bounding box center [422, 234] width 13 height 13
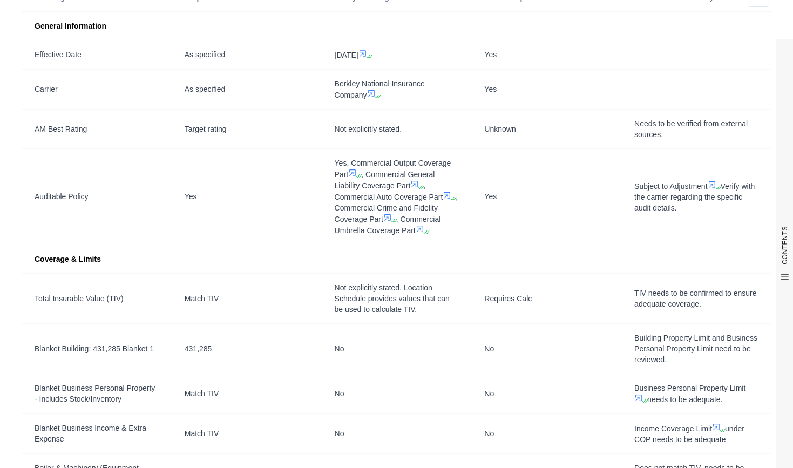
scroll to position [0, 0]
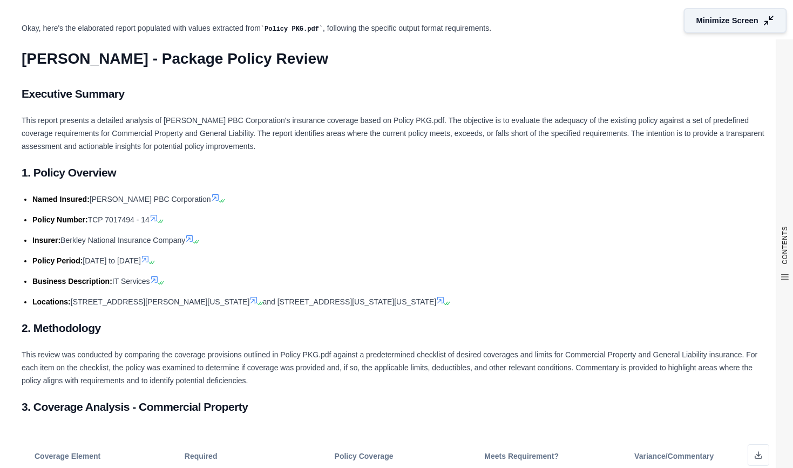
click at [698, 22] on span "Minimize Screen" at bounding box center [727, 20] width 62 height 11
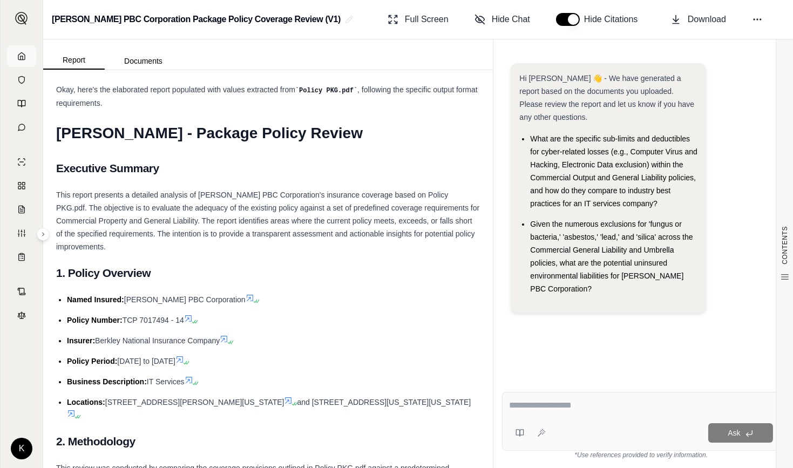
click at [18, 58] on icon at bounding box center [21, 55] width 6 height 7
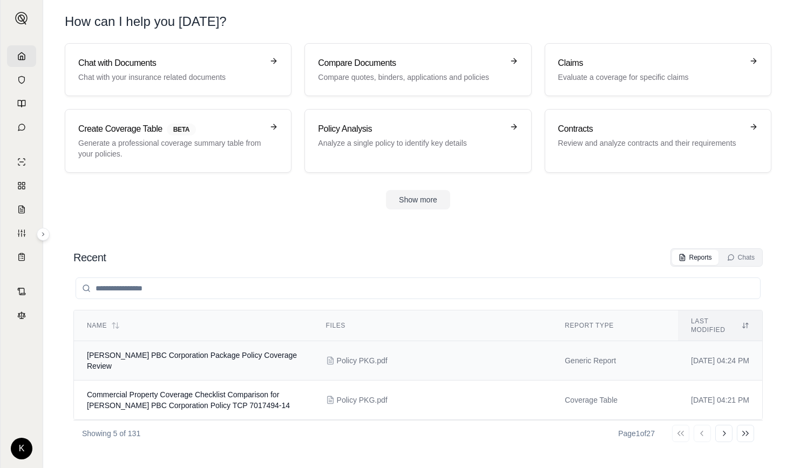
click at [182, 351] on span "[PERSON_NAME] PBC Corporation Package Policy Coverage Review" at bounding box center [192, 360] width 210 height 19
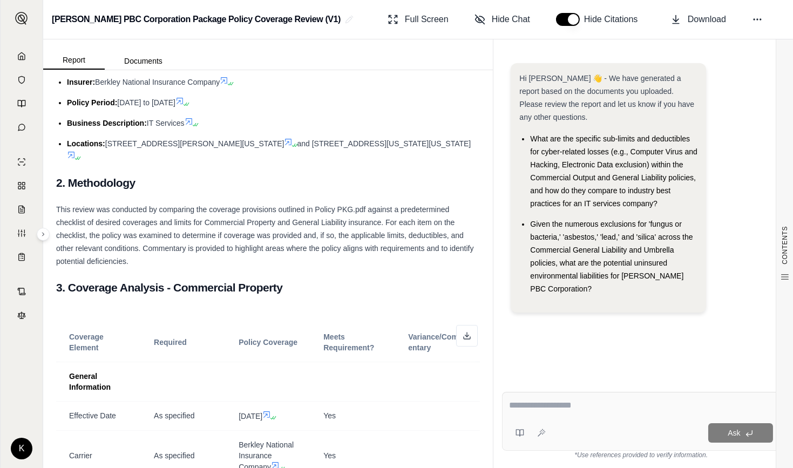
scroll to position [258, 0]
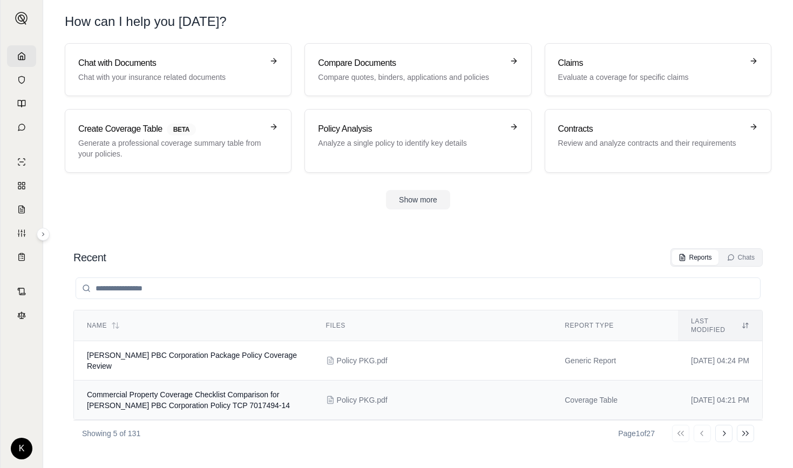
click at [185, 390] on span "Commercial Property Coverage Checklist Comparison for [PERSON_NAME] PBC Corpora…" at bounding box center [188, 399] width 203 height 19
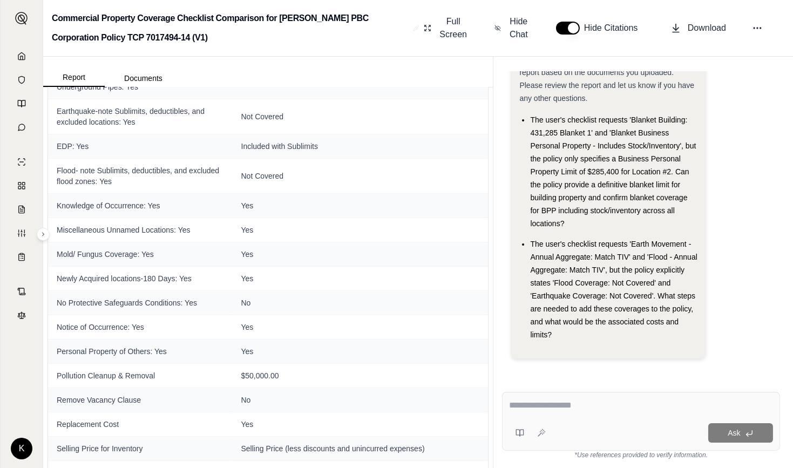
scroll to position [1017, 0]
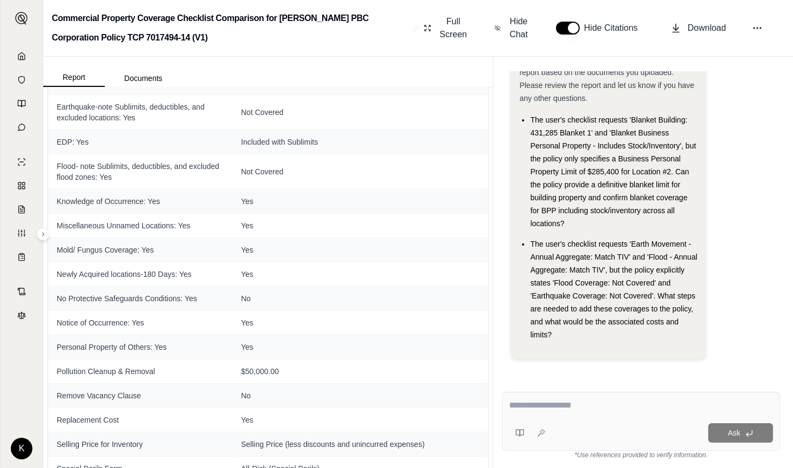
click at [560, 27] on button "button" at bounding box center [568, 28] width 24 height 13
click at [573, 29] on button "button" at bounding box center [568, 28] width 24 height 13
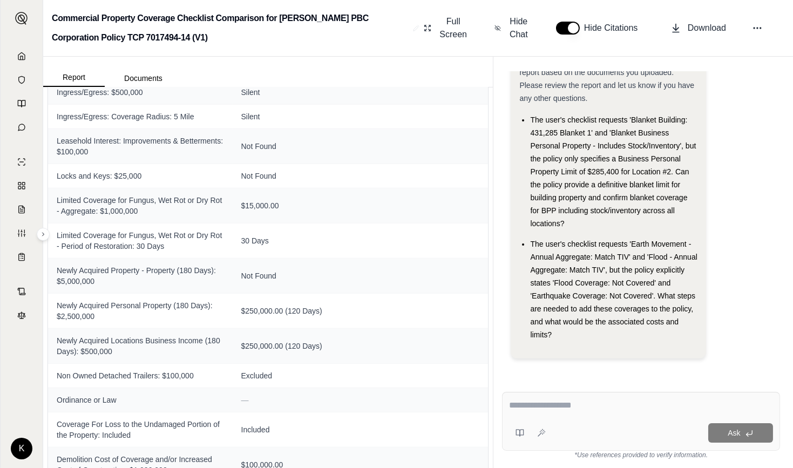
scroll to position [2140, 0]
click at [455, 63] on div "Report Documents" at bounding box center [268, 72] width 450 height 30
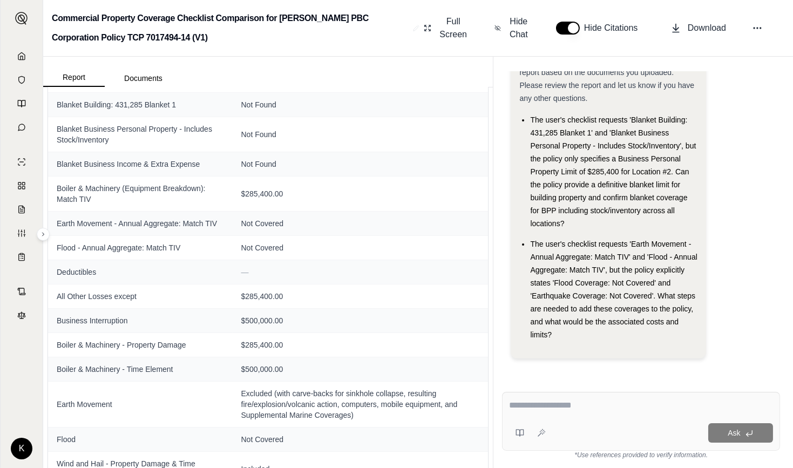
scroll to position [0, 0]
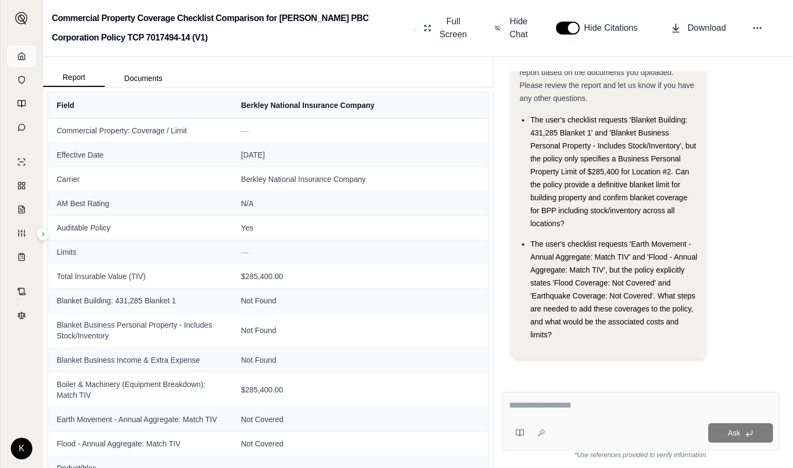
click at [21, 56] on polyline at bounding box center [22, 58] width 2 height 4
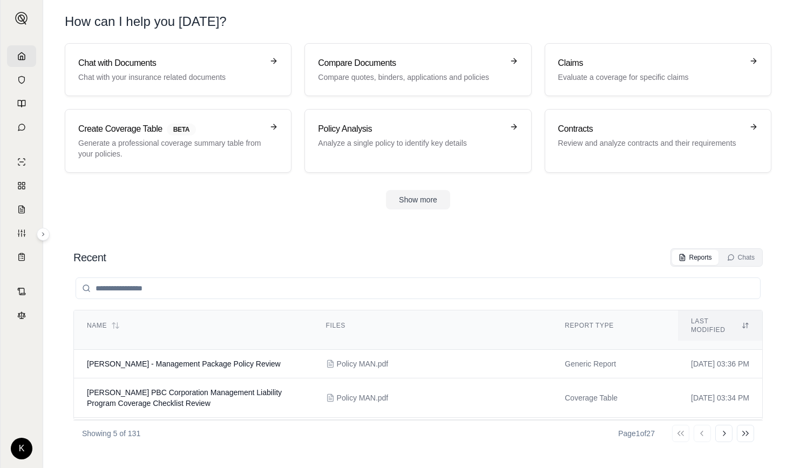
scroll to position [84, 0]
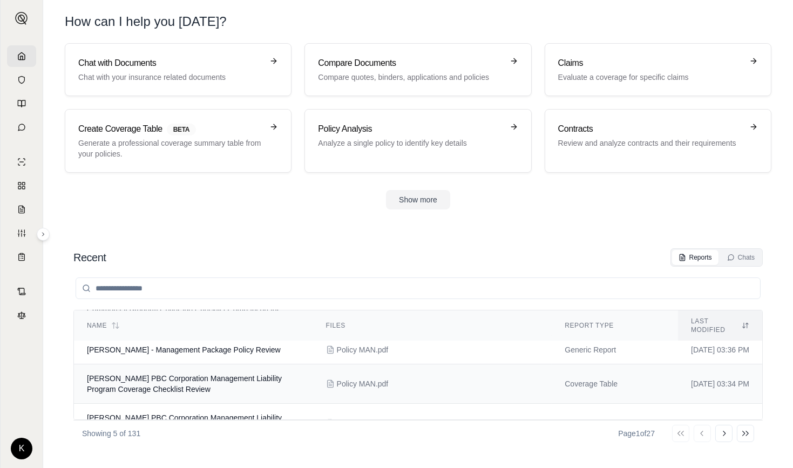
click at [160, 374] on span "[PERSON_NAME] PBC Corporation Management Liability Program Coverage Checklist R…" at bounding box center [184, 383] width 195 height 19
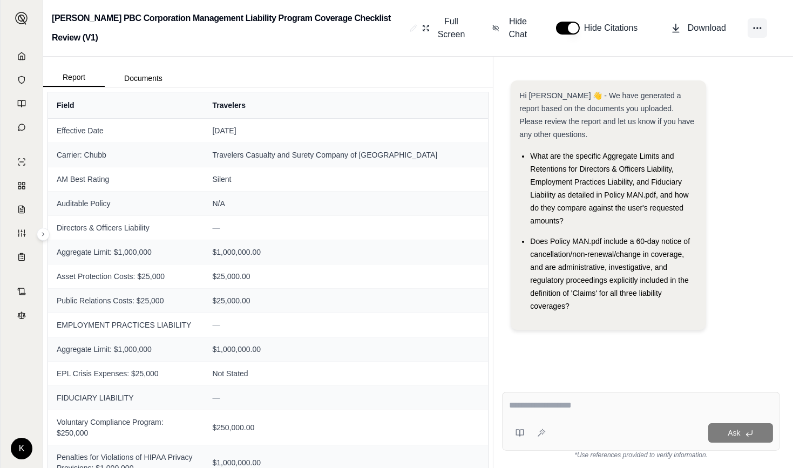
click at [757, 25] on icon at bounding box center [757, 28] width 11 height 11
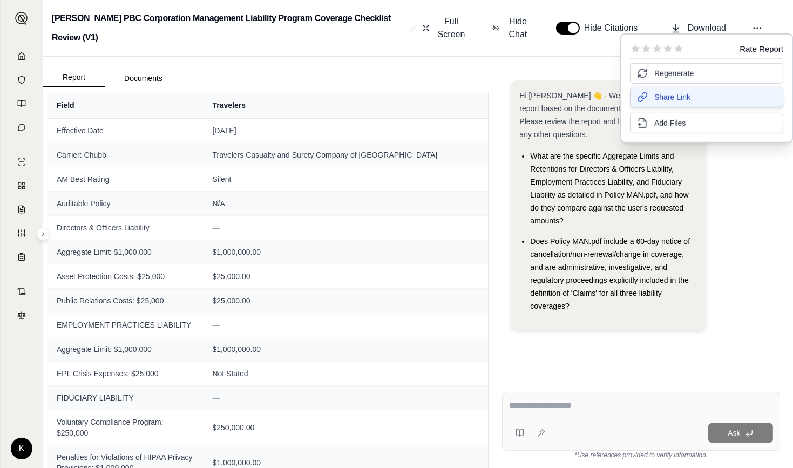
click at [665, 100] on span "Share Link" at bounding box center [672, 97] width 36 height 11
